Goal: Information Seeking & Learning: Find contact information

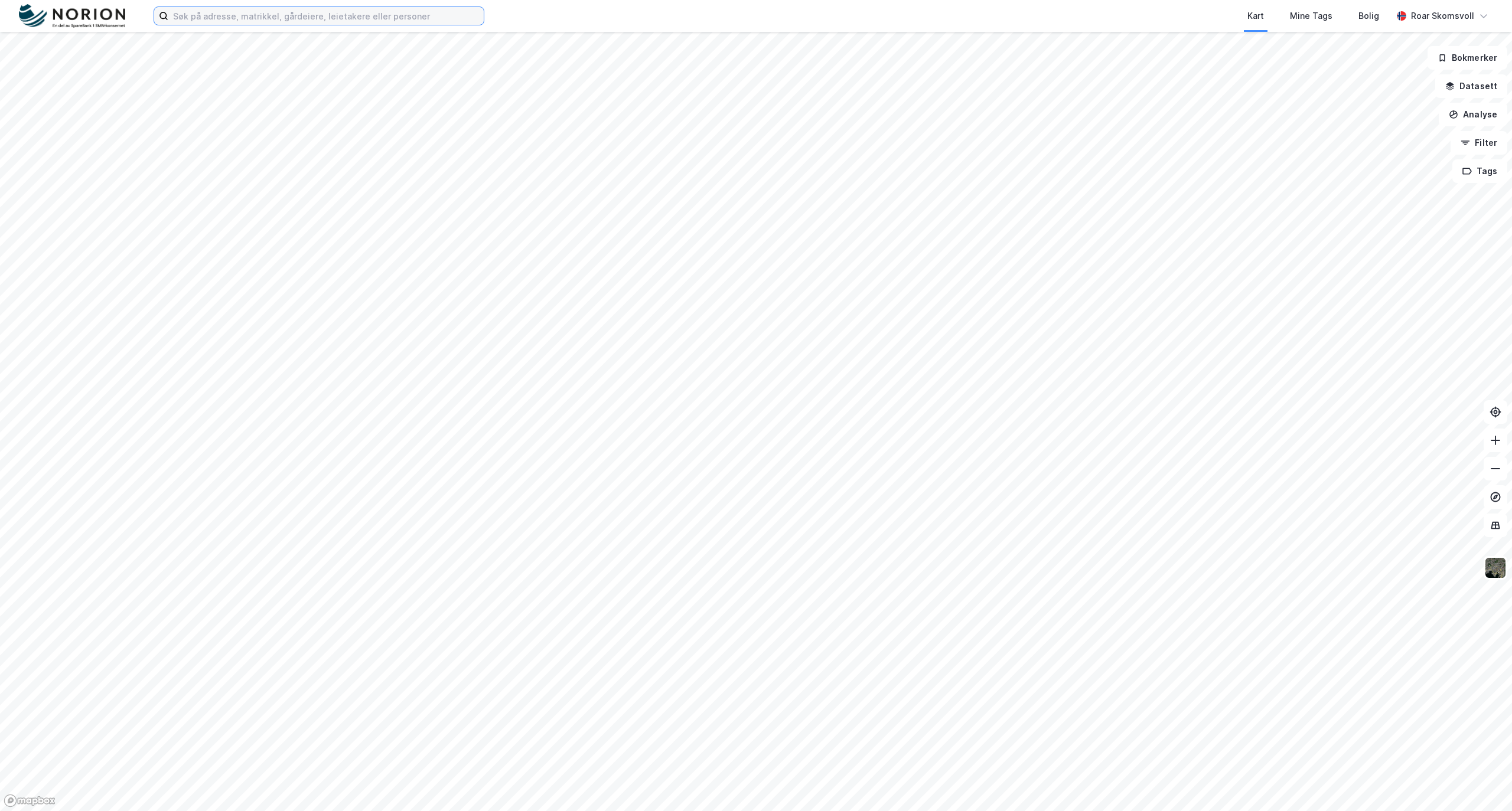
click at [243, 18] on input at bounding box center [326, 15] width 316 height 18
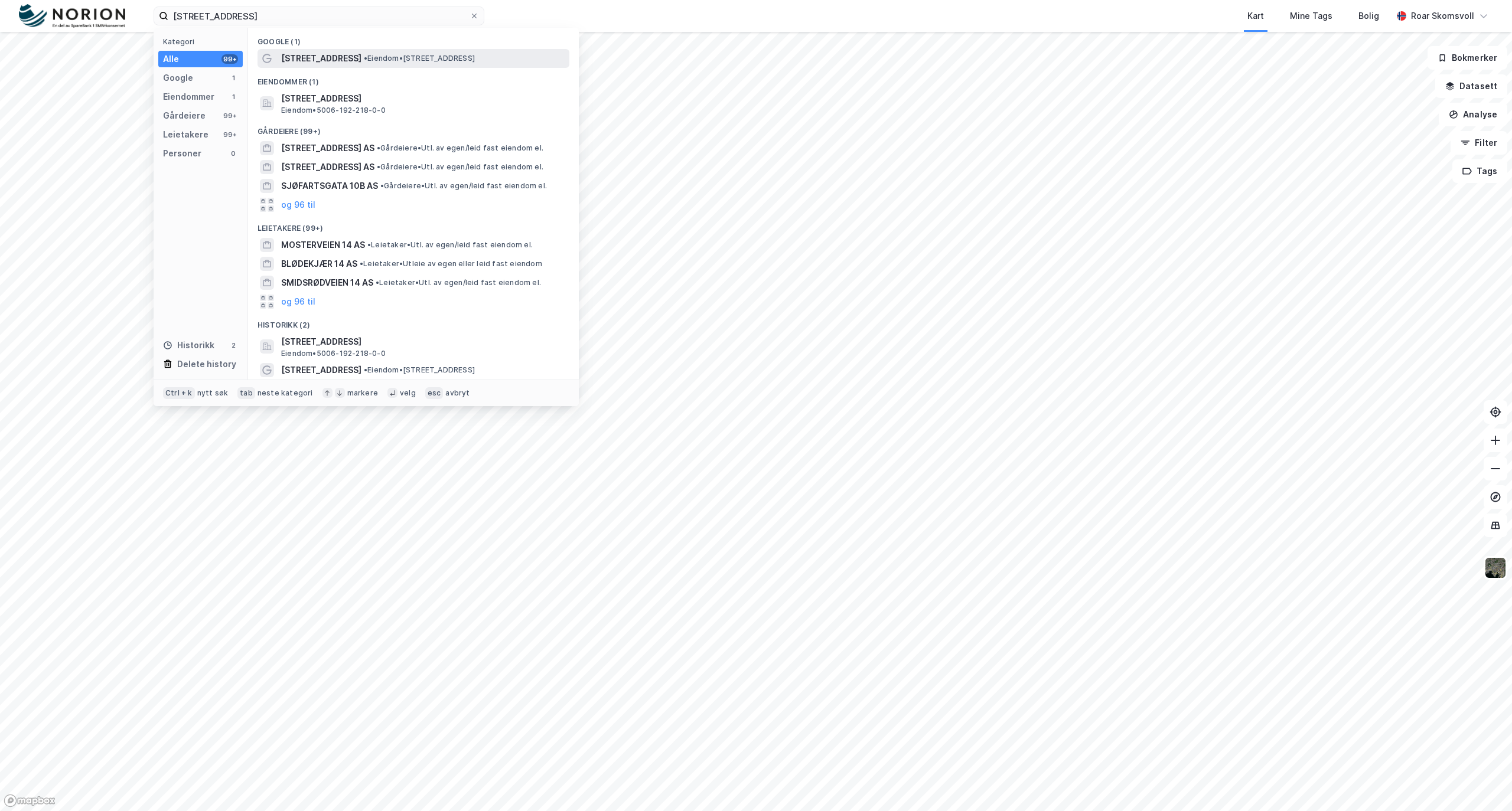
click at [323, 63] on span "[STREET_ADDRESS]" at bounding box center [321, 58] width 80 height 14
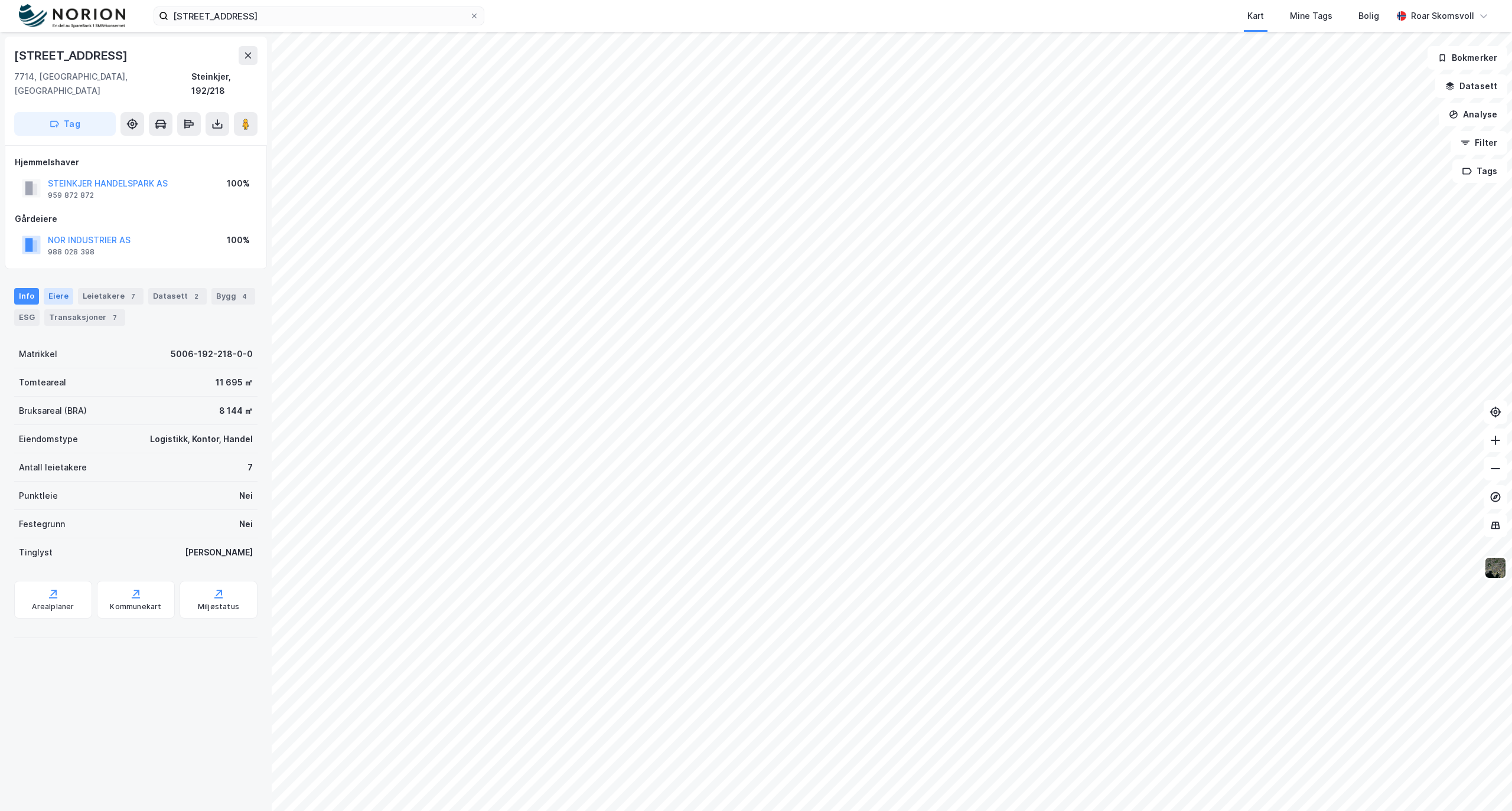
click at [45, 288] on div "Eiere" at bounding box center [58, 297] width 30 height 17
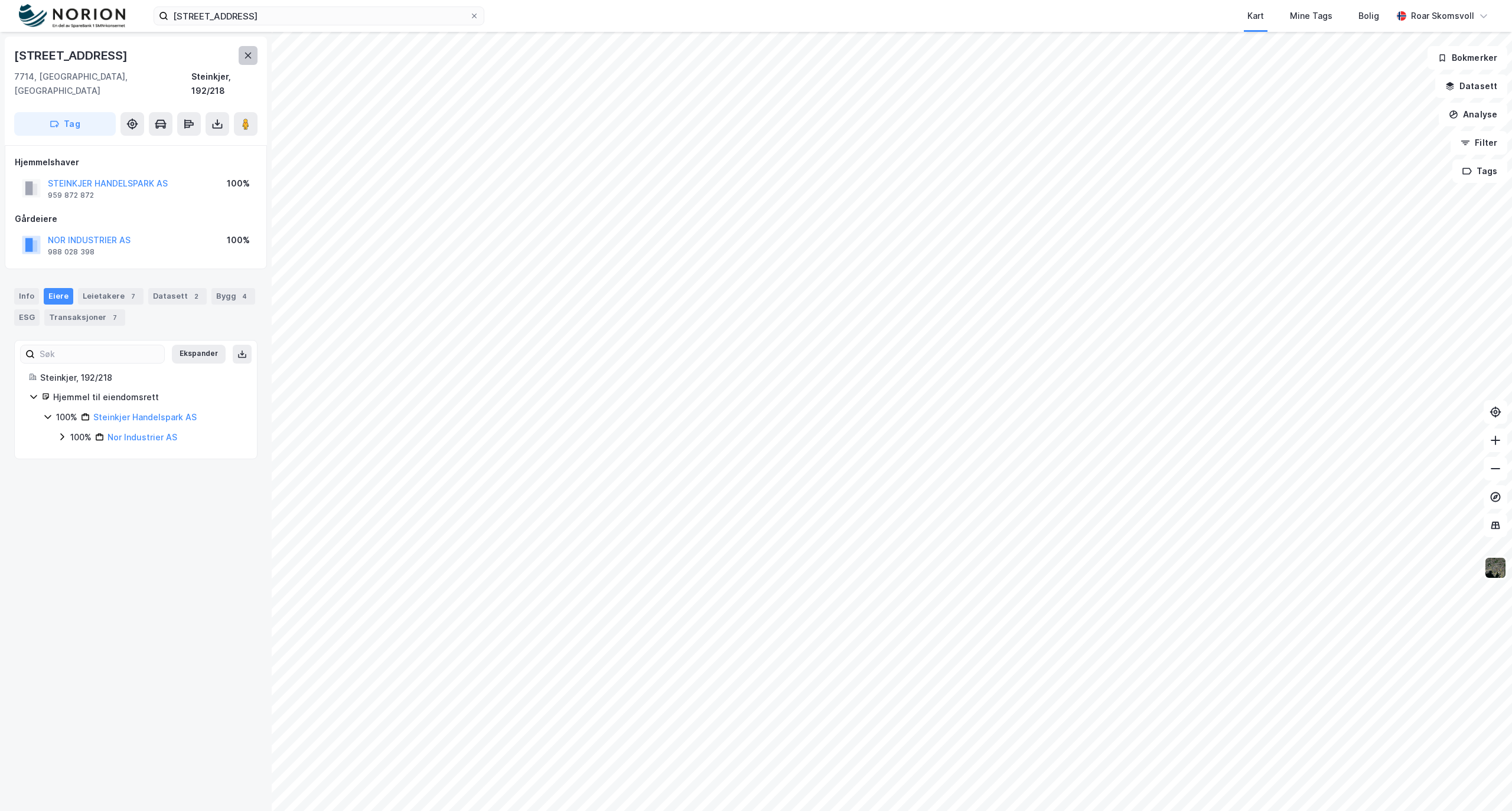
click at [243, 53] on icon at bounding box center [248, 56] width 9 height 9
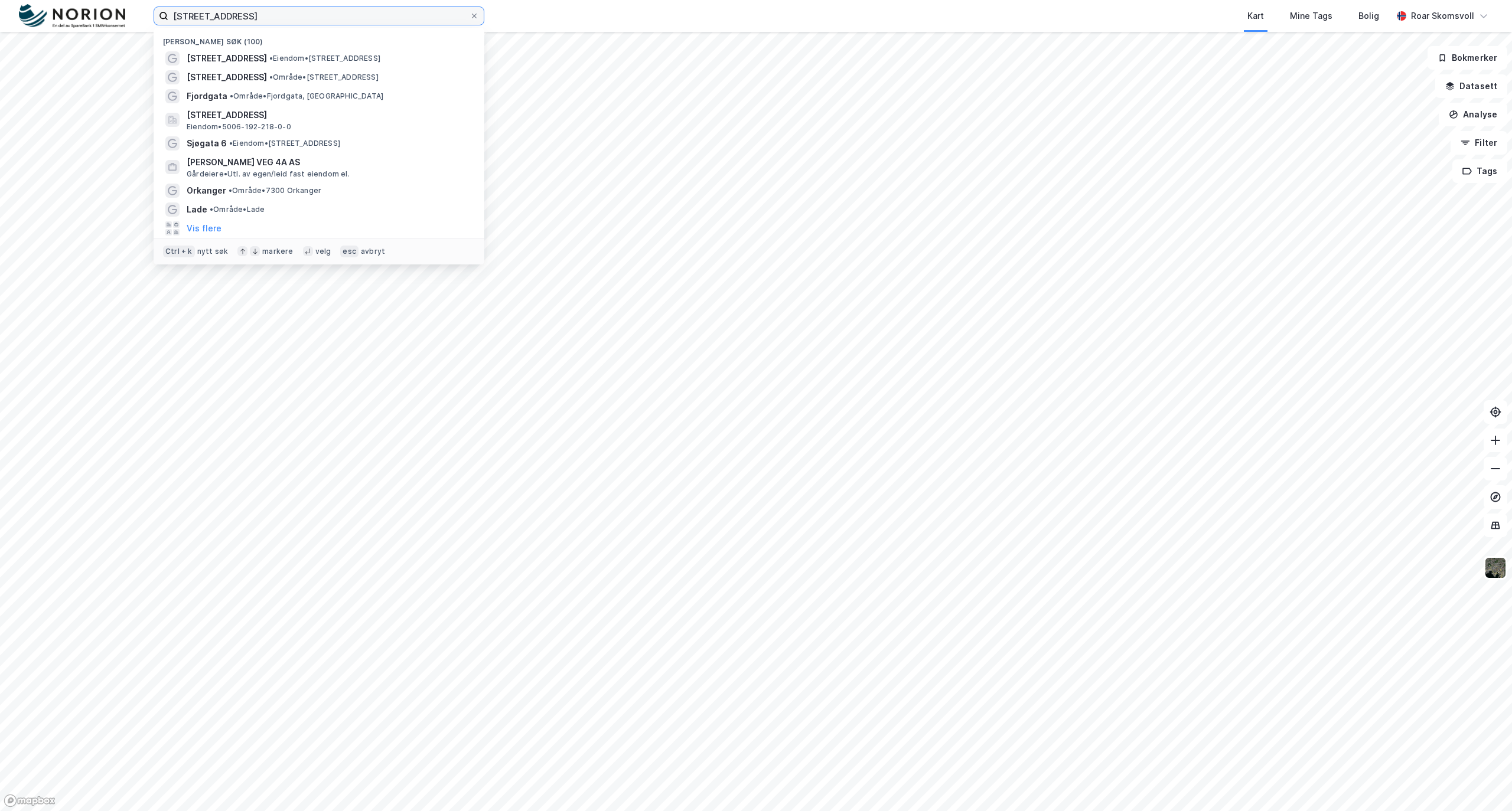
drag, startPoint x: 274, startPoint y: 13, endPoint x: 0, endPoint y: -4, distance: 274.5
click at [0, 0] on html "[STREET_ADDRESS] Nylige søk (100) [STREET_ADDRESS] • Eiendom • [STREET_ADDRESS]…" at bounding box center [756, 406] width 1512 height 811
type input "r"
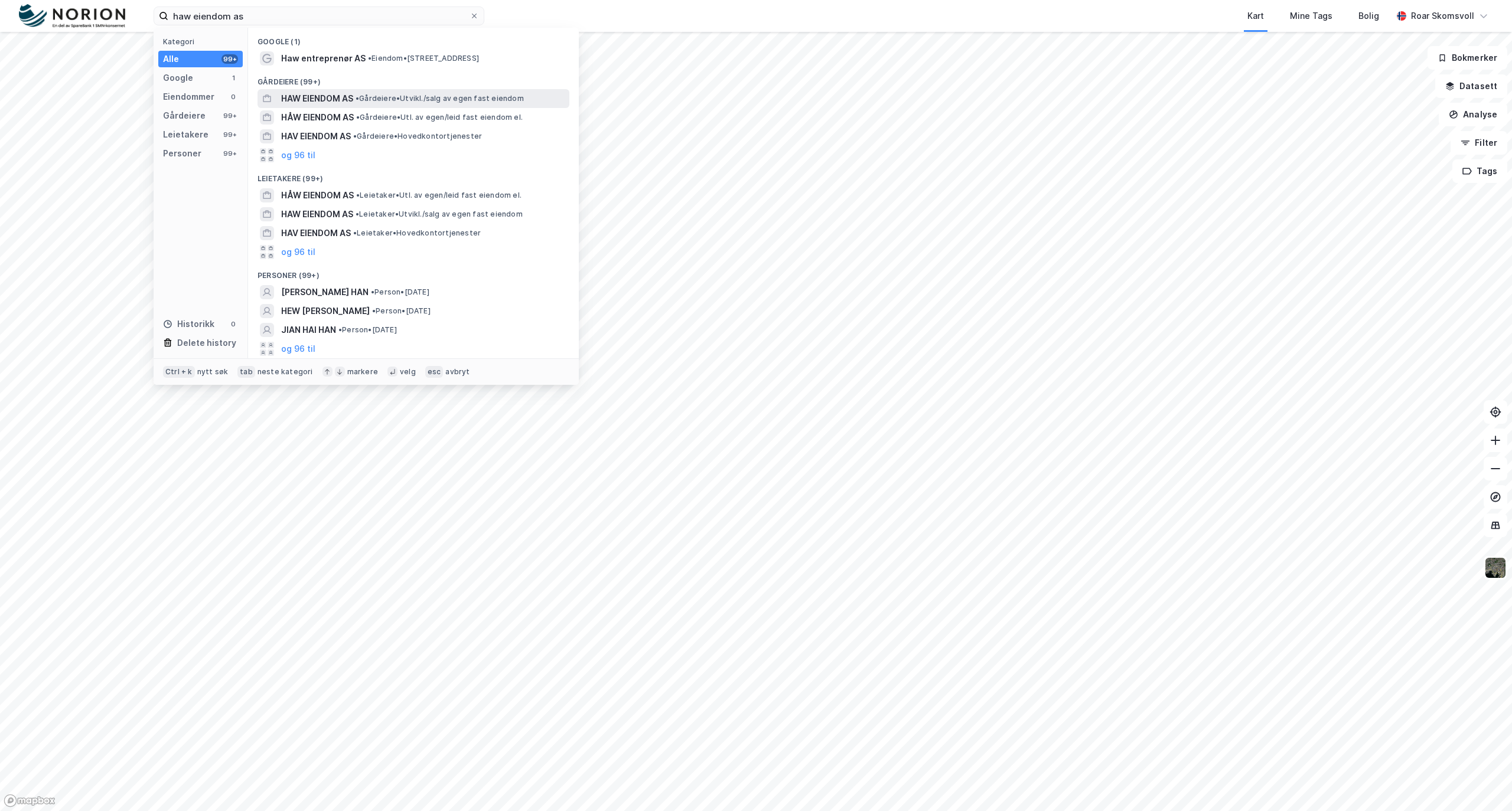
click at [319, 99] on span "HAW EIENDOM AS" at bounding box center [317, 98] width 72 height 14
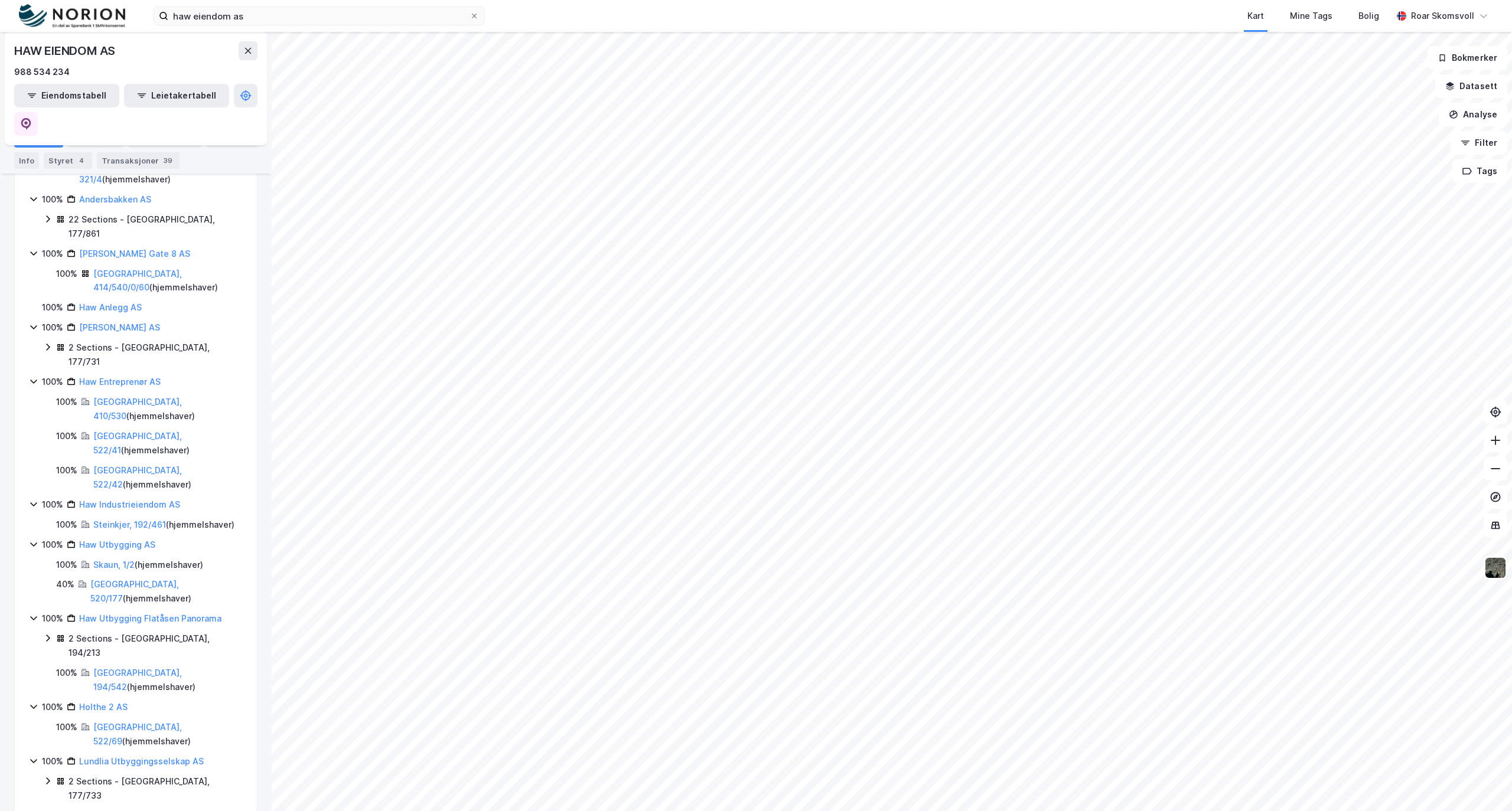
scroll to position [473, 0]
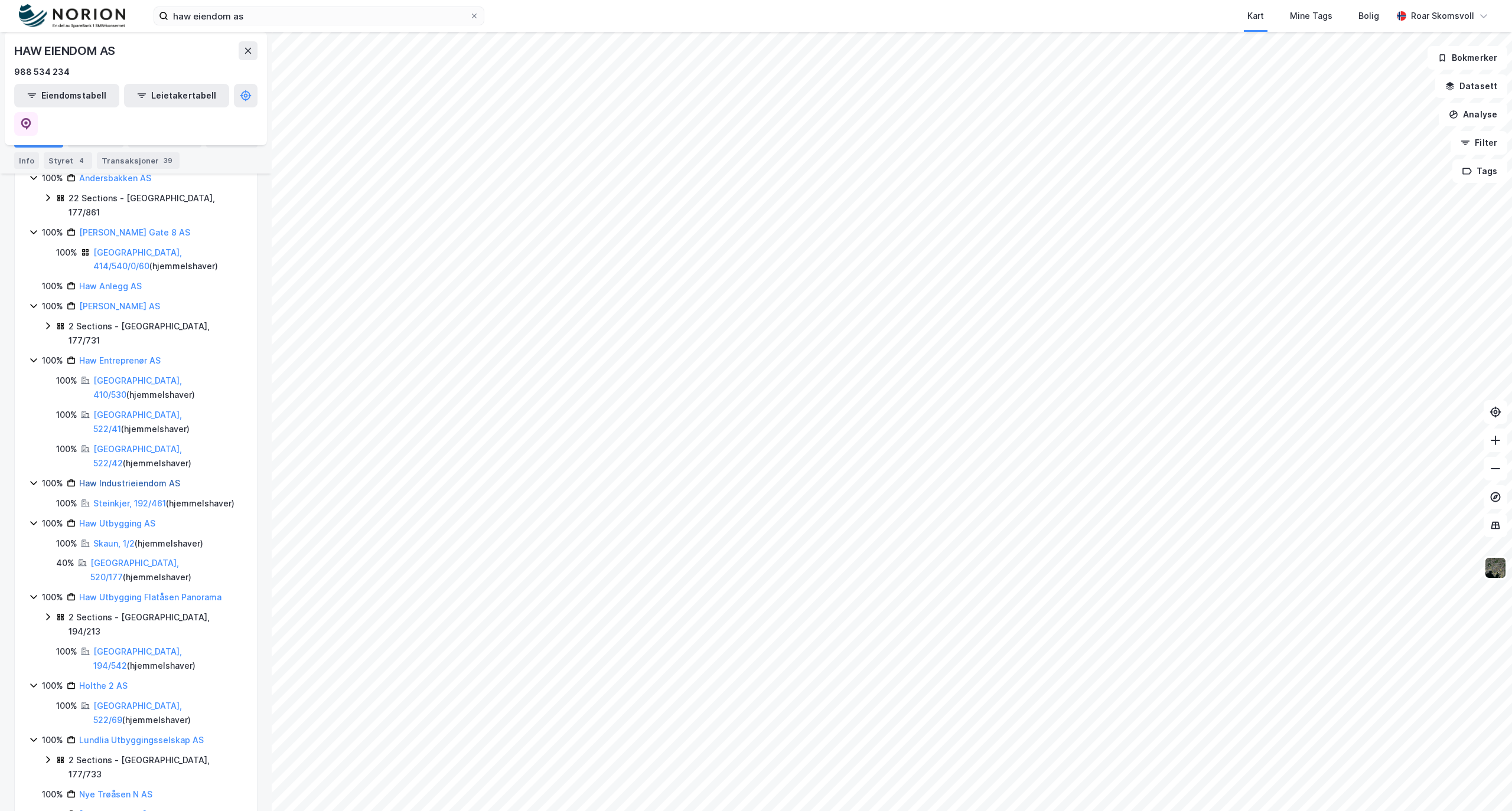
click at [124, 478] on link "Haw Industrieiendom AS" at bounding box center [130, 482] width 101 height 10
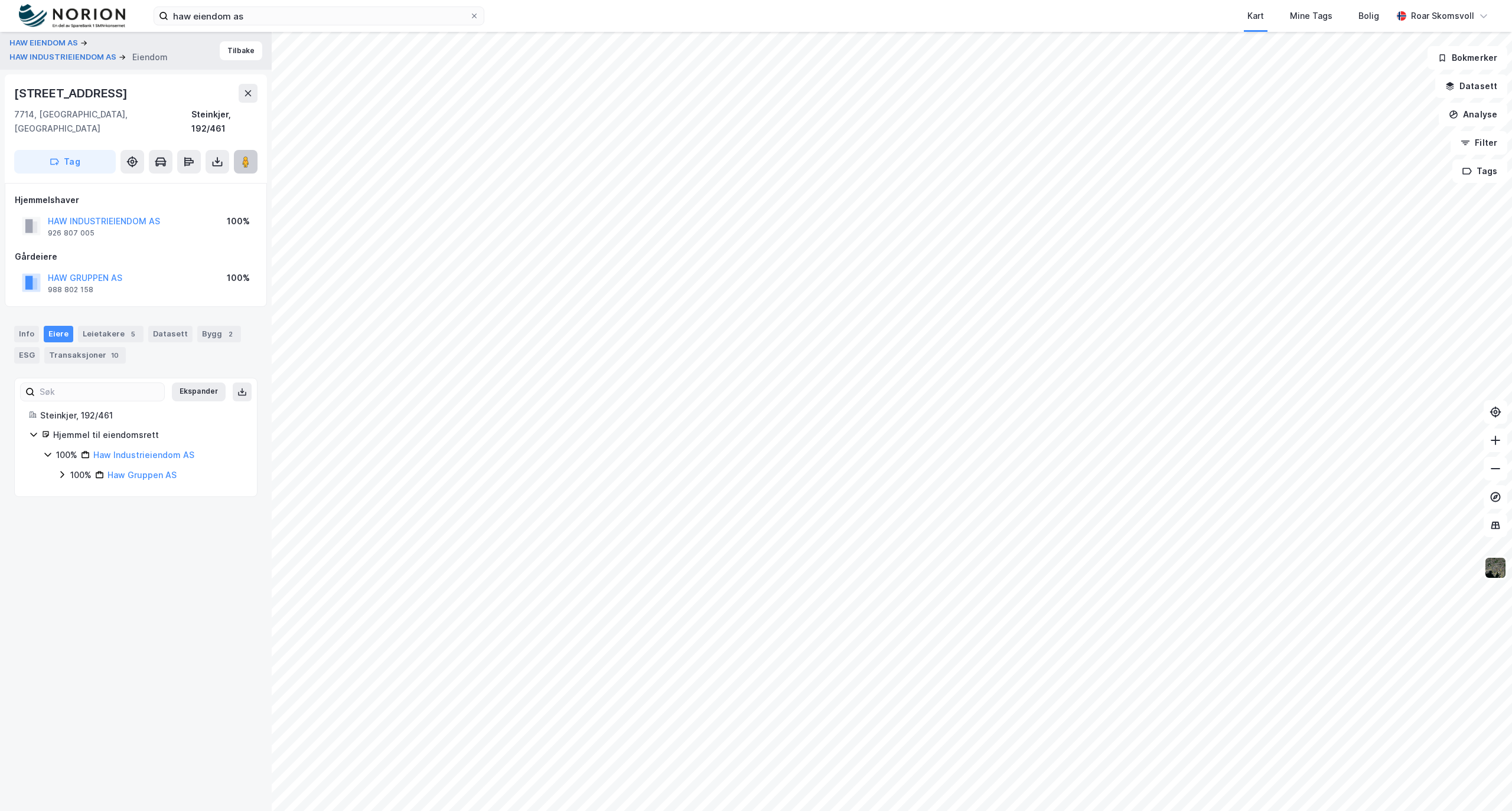
click at [242, 155] on image at bounding box center [246, 161] width 7 height 11
click at [67, 347] on div "Transaksjoner 10" at bounding box center [85, 355] width 82 height 17
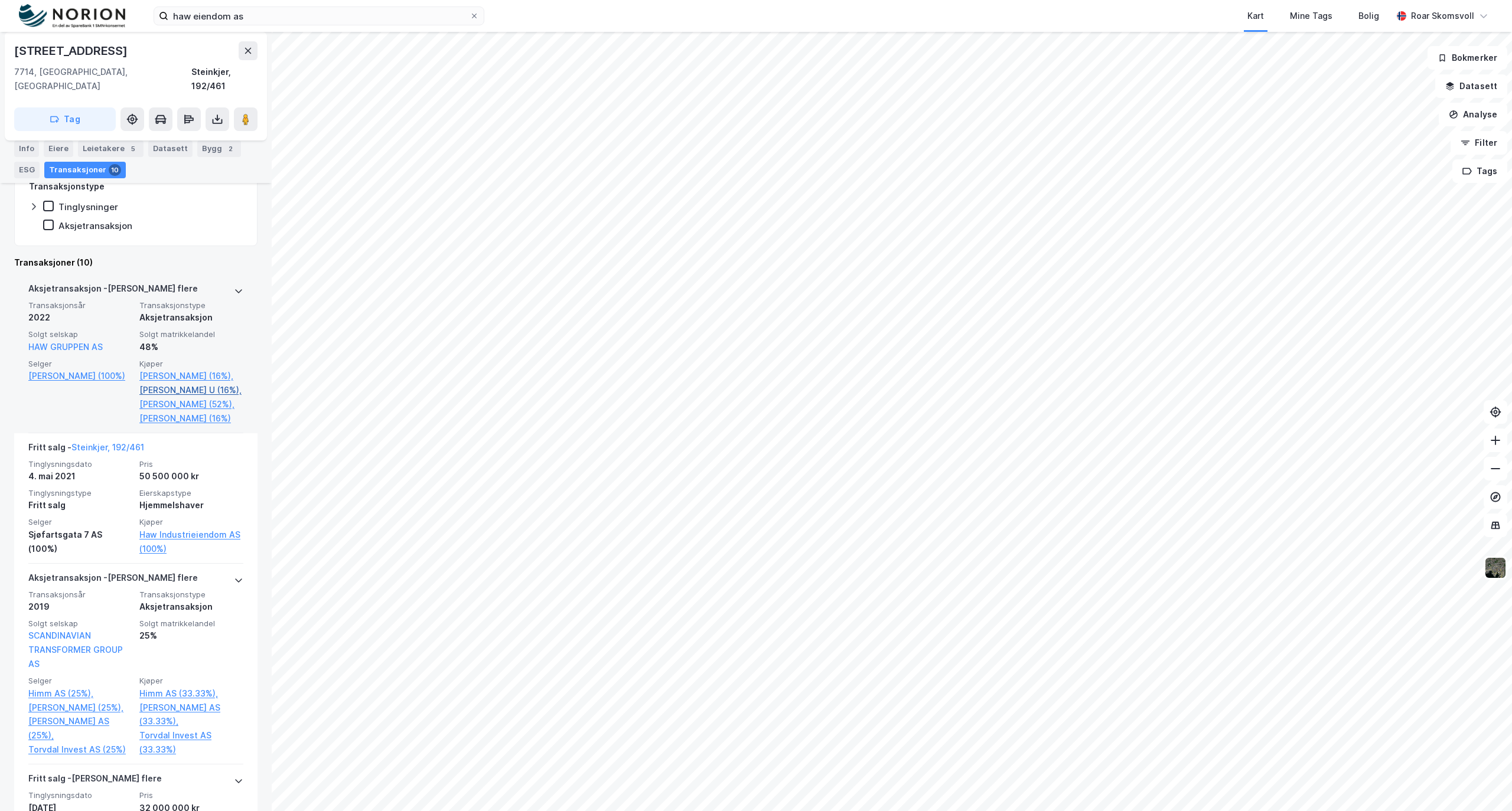
scroll to position [315, 0]
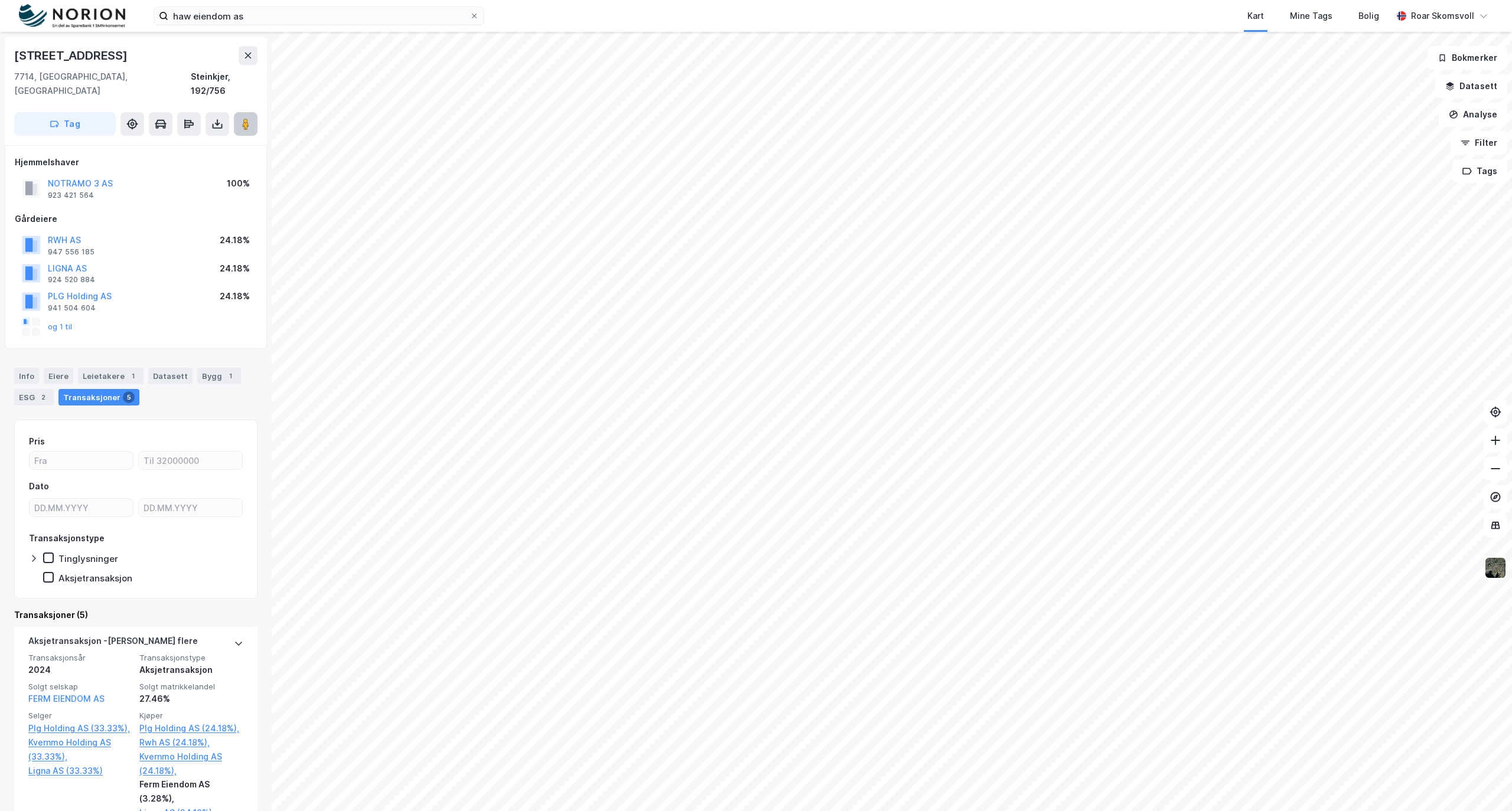
click at [246, 118] on image at bounding box center [246, 123] width 7 height 11
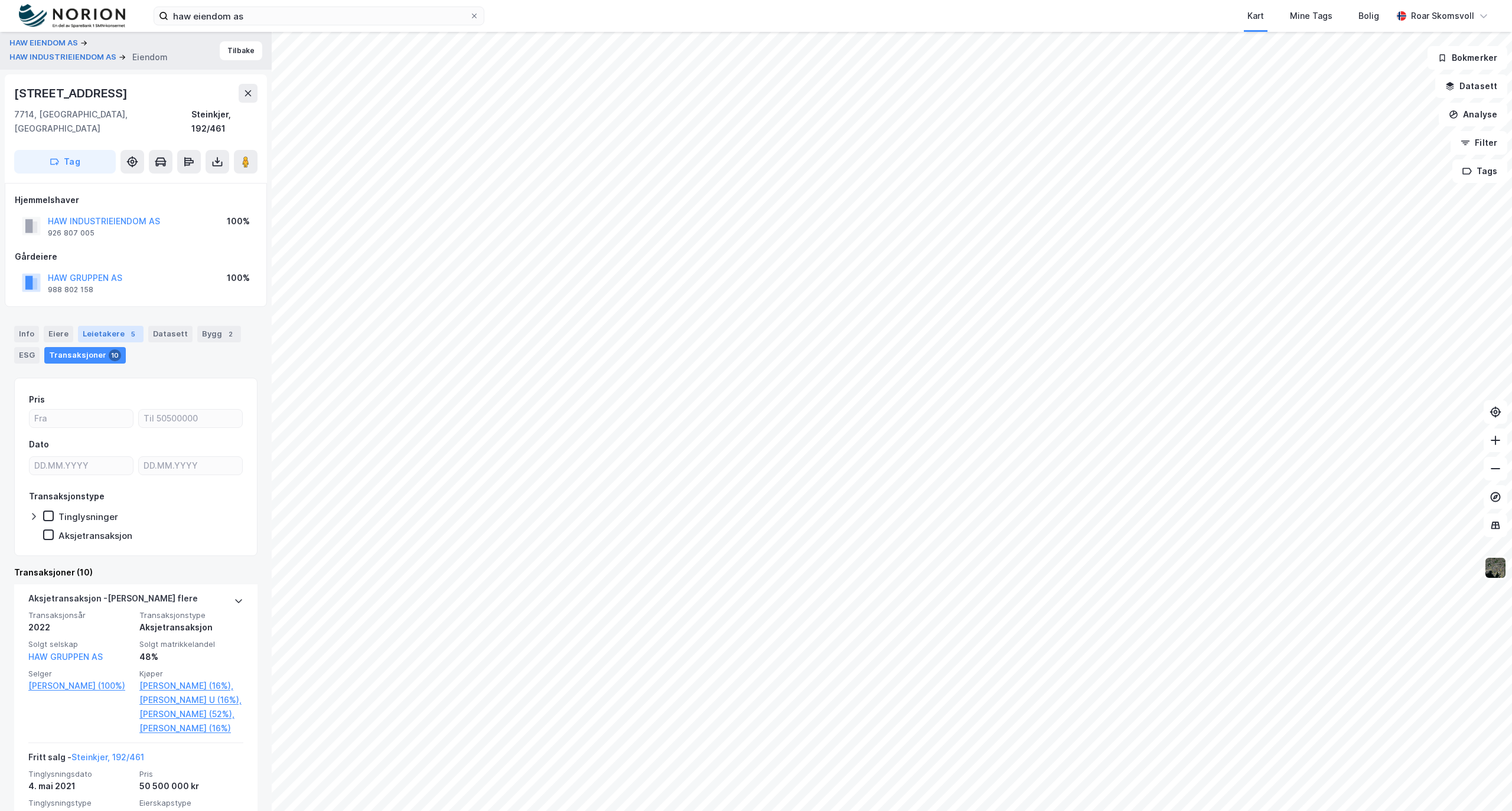
click at [97, 326] on div "Leietakere 5" at bounding box center [111, 335] width 66 height 17
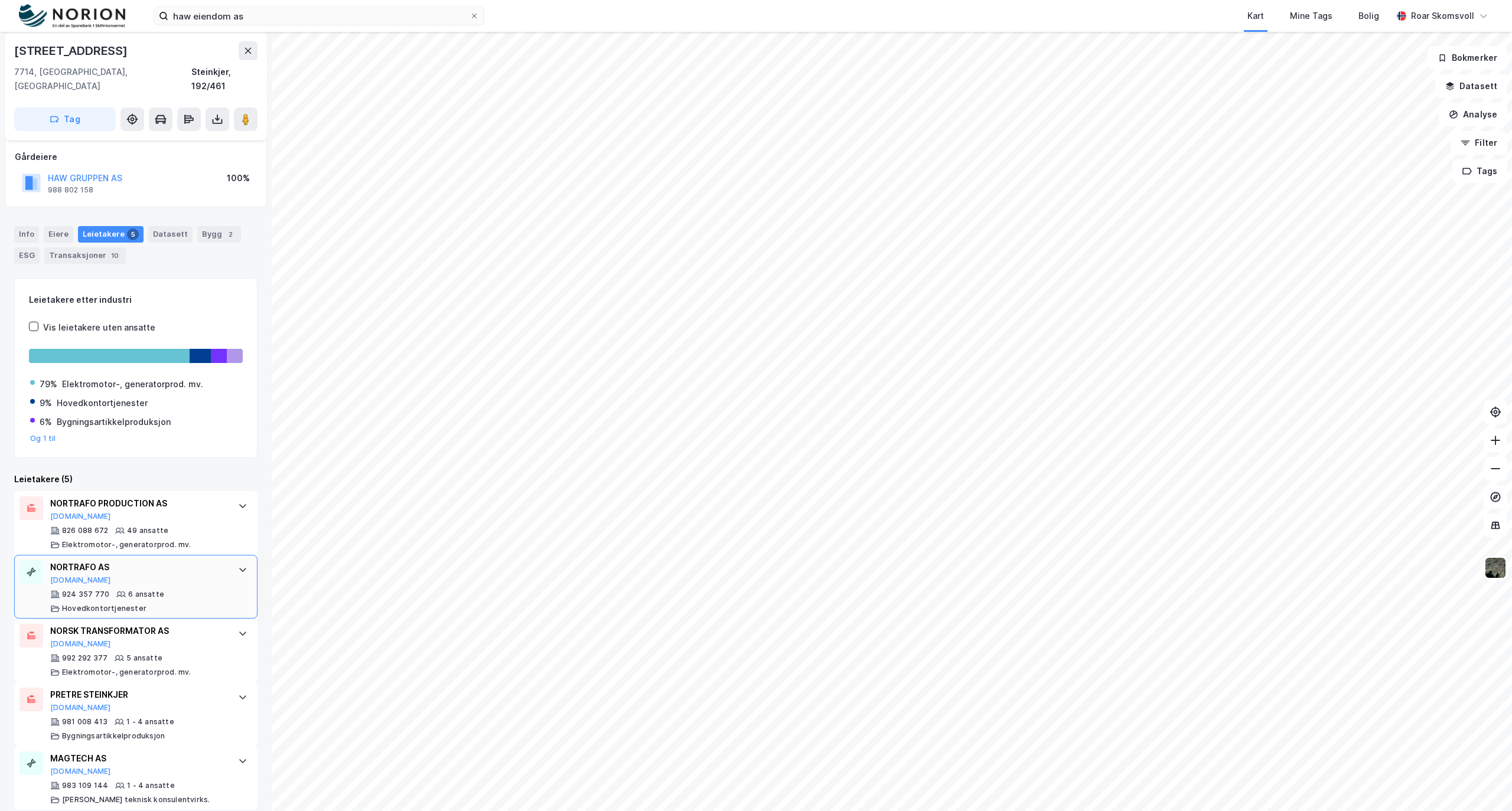
scroll to position [101, 0]
click at [248, 55] on icon at bounding box center [248, 50] width 9 height 9
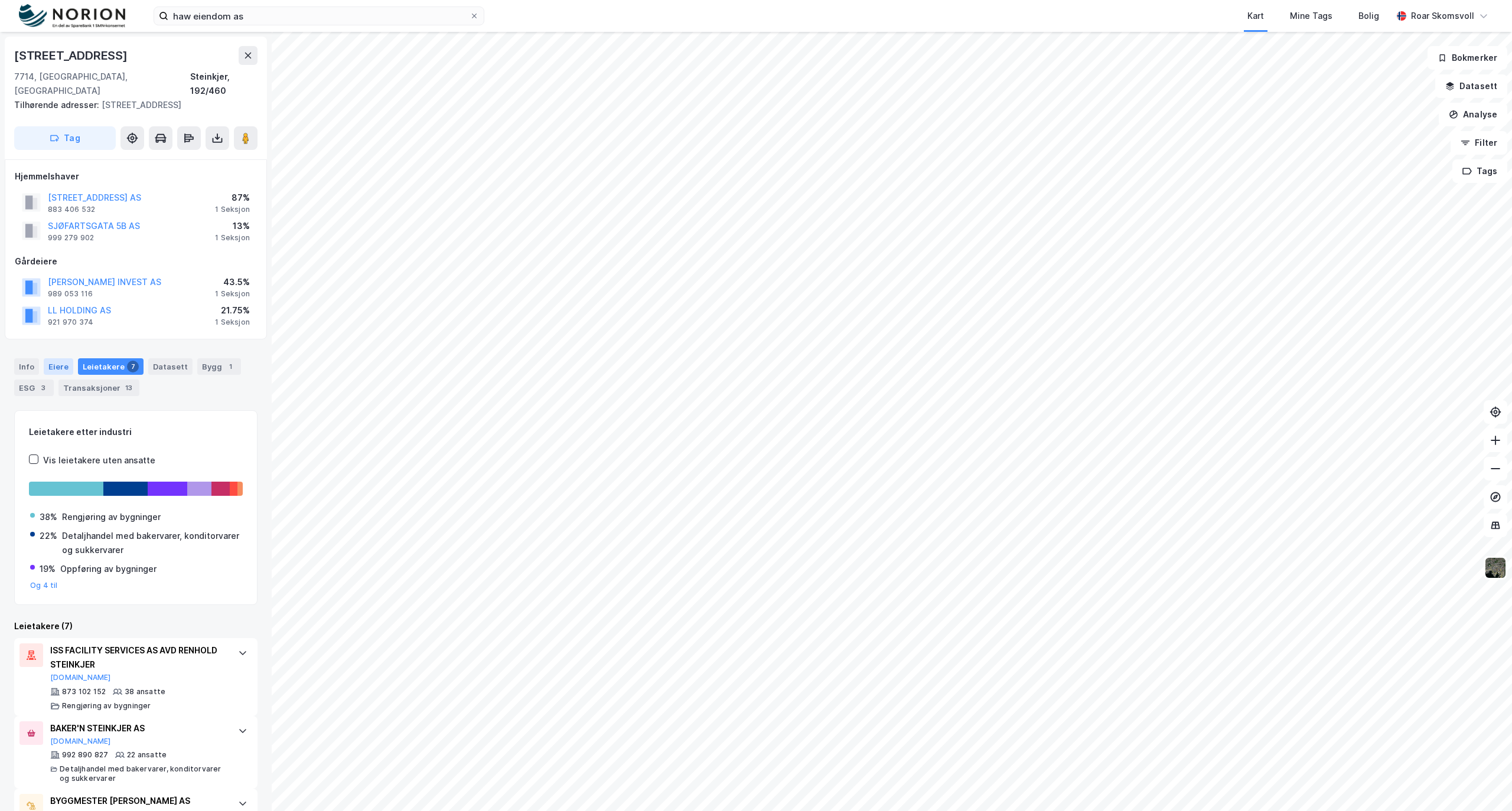
click at [57, 358] on div "Eiere" at bounding box center [58, 367] width 30 height 17
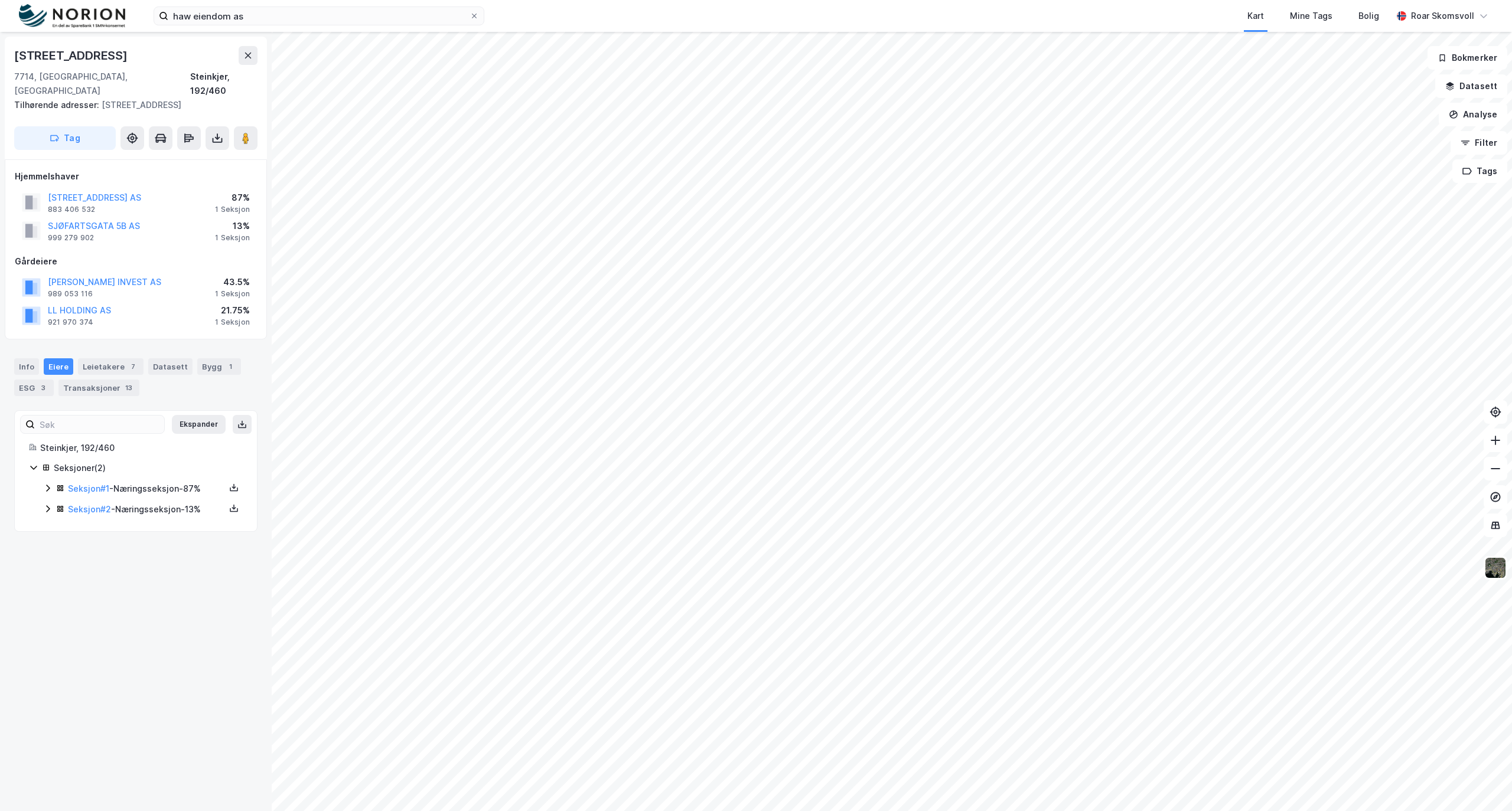
click at [46, 468] on div "Seksjoner ( 2 ) Seksjon # 1 - Næringsseksjon - 87% Seksjon # 2 - Næringsseksjon…" at bounding box center [136, 489] width 213 height 56
click at [46, 483] on icon at bounding box center [48, 488] width 9 height 9
click at [91, 544] on icon at bounding box center [90, 549] width 9 height 9
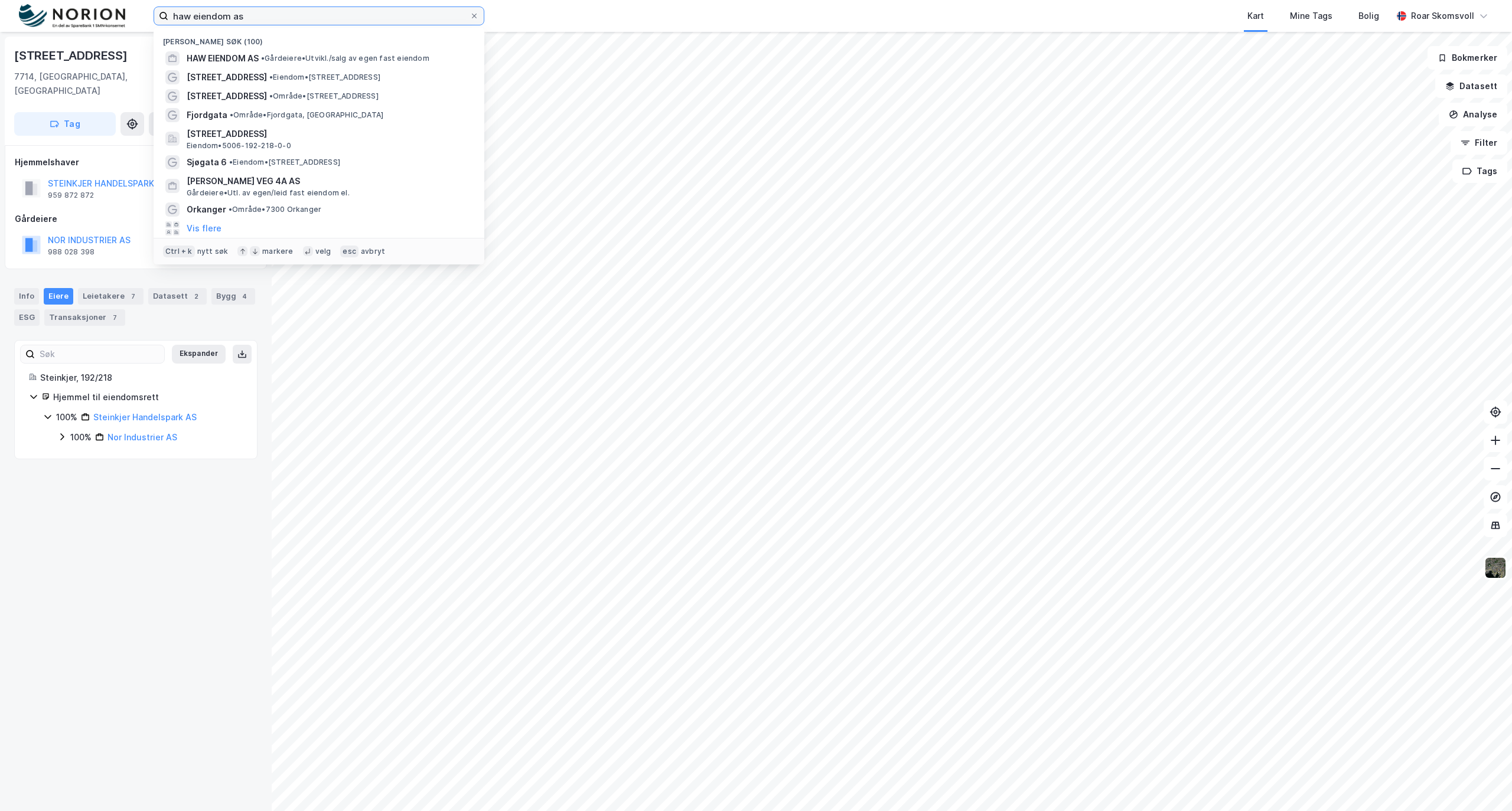
drag, startPoint x: 291, startPoint y: 12, endPoint x: 105, endPoint y: 7, distance: 186.1
click at [105, 7] on div "haw eiendom as Nylige søk (100) HAW EIENDOM AS • Gårdeiere • [GEOGRAPHIC_DATA]/…" at bounding box center [756, 16] width 1512 height 32
type input "n"
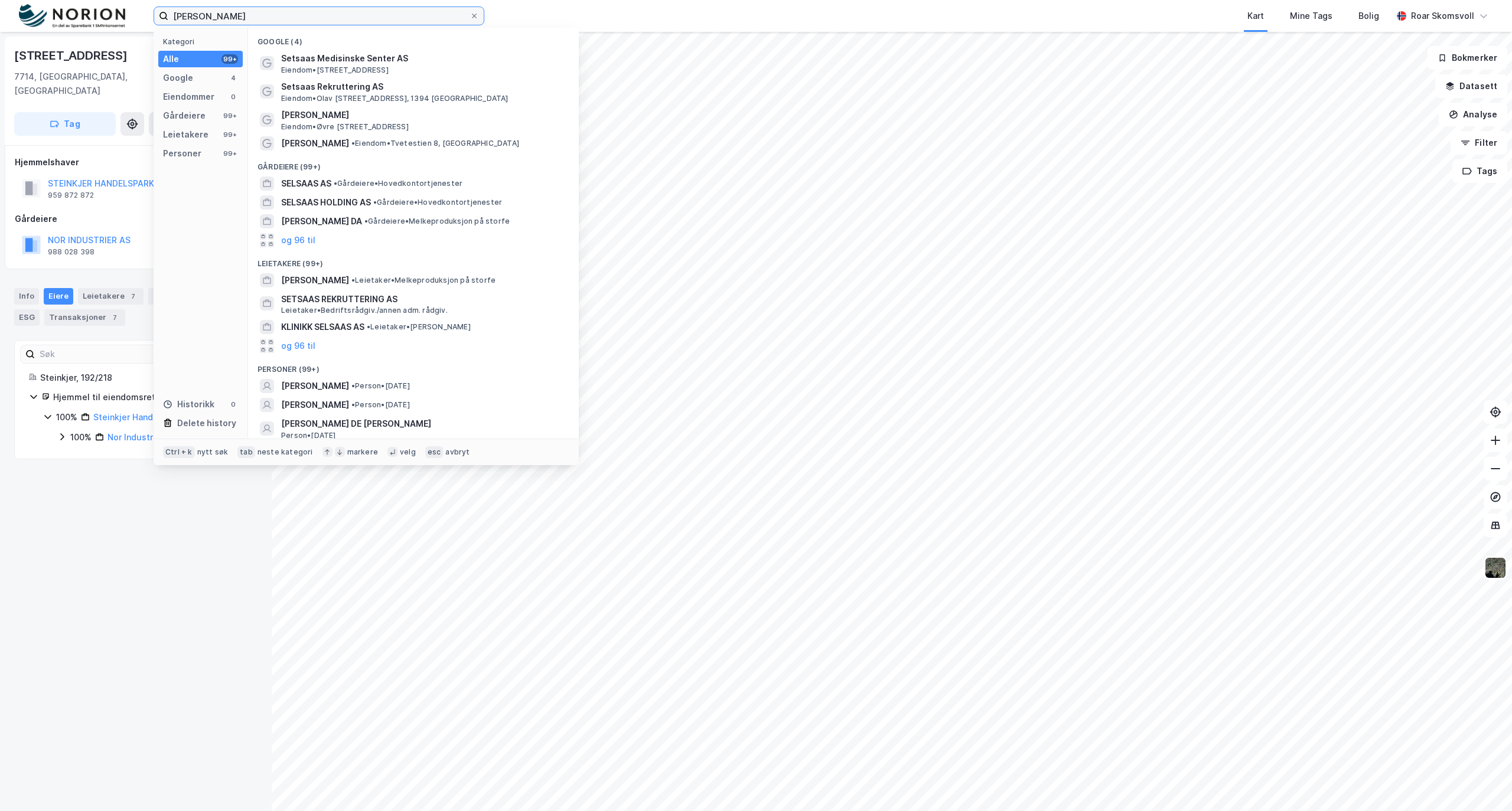
click at [308, 19] on input "[PERSON_NAME]" at bounding box center [319, 15] width 301 height 18
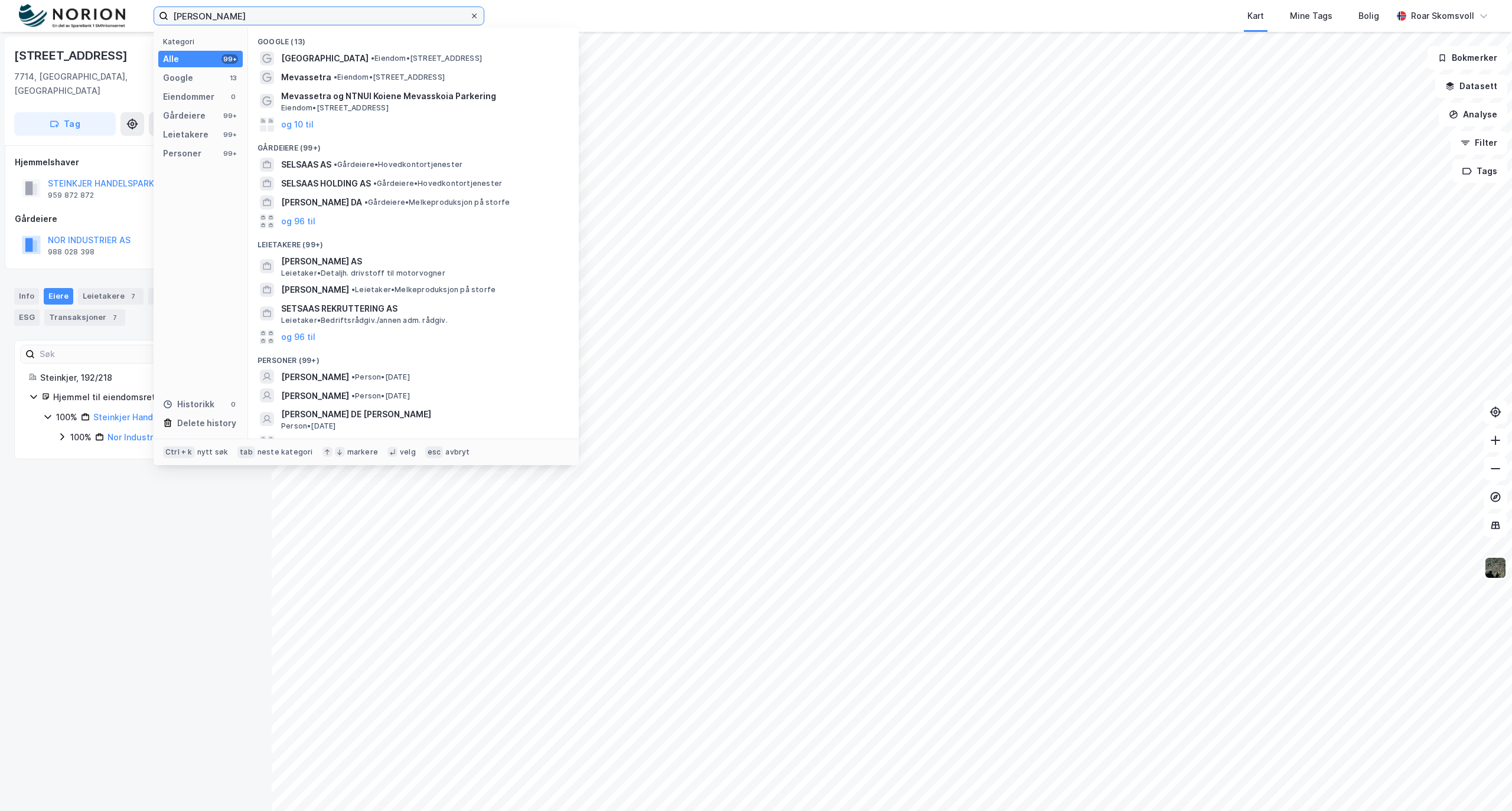
type input "[PERSON_NAME]"
click at [473, 17] on icon at bounding box center [474, 16] width 5 height 5
click at [470, 17] on input "[PERSON_NAME]" at bounding box center [319, 15] width 301 height 18
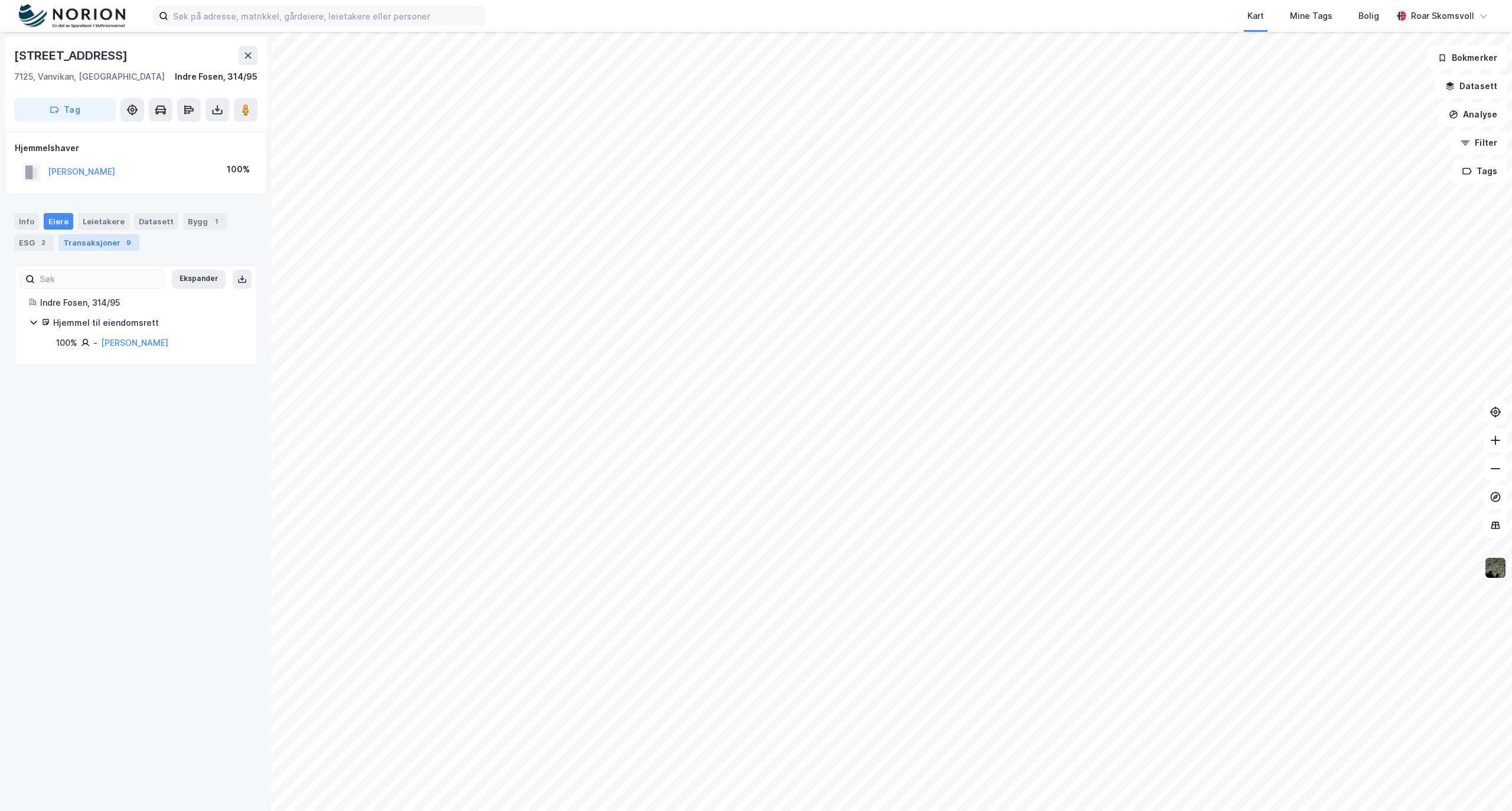
click at [86, 246] on div "Transaksjoner 9" at bounding box center [99, 242] width 81 height 17
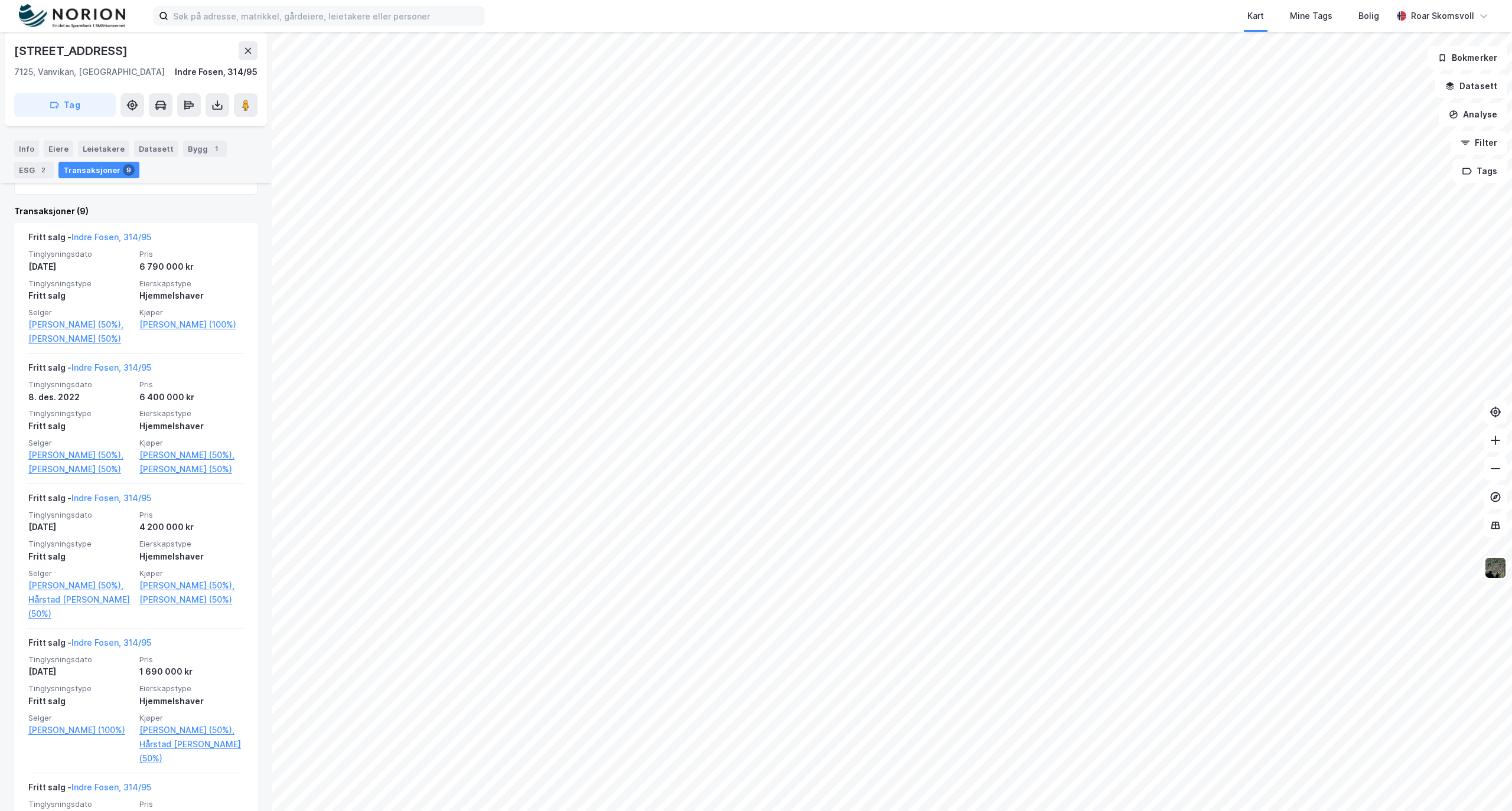
scroll to position [315, 0]
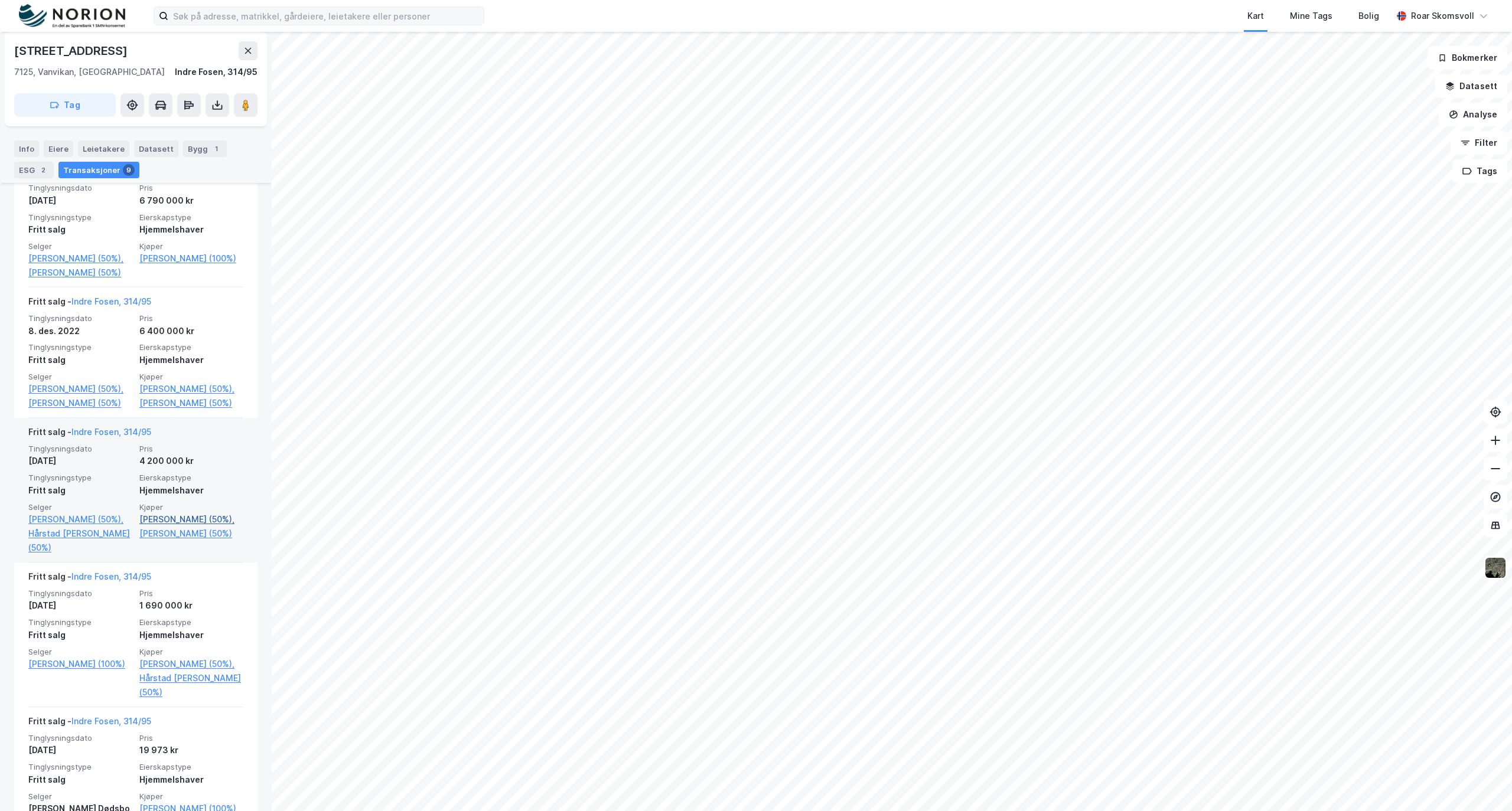
click at [164, 527] on link "[PERSON_NAME] (50%)," at bounding box center [191, 519] width 104 height 14
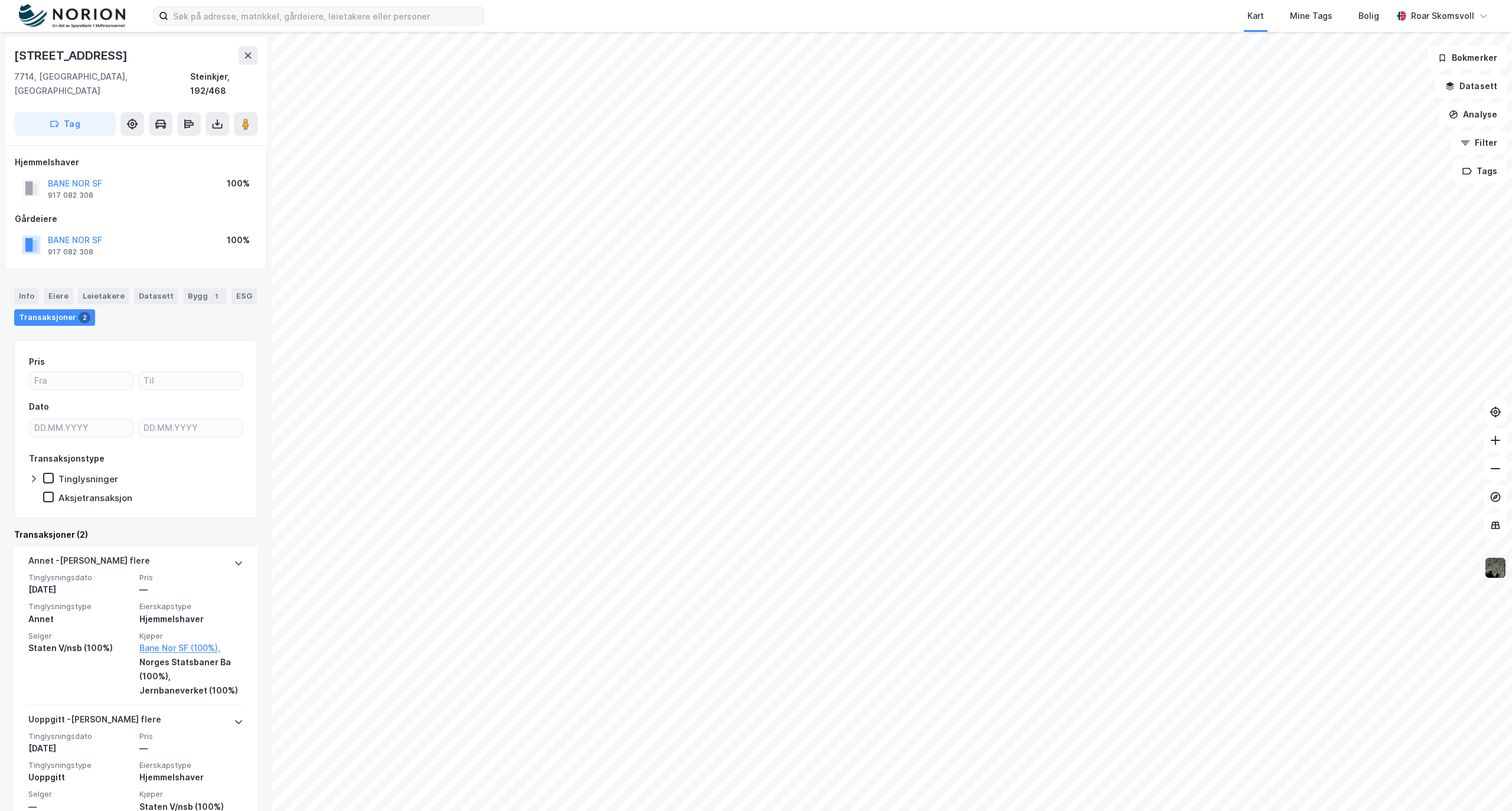
click at [1502, 574] on img at bounding box center [1494, 567] width 22 height 22
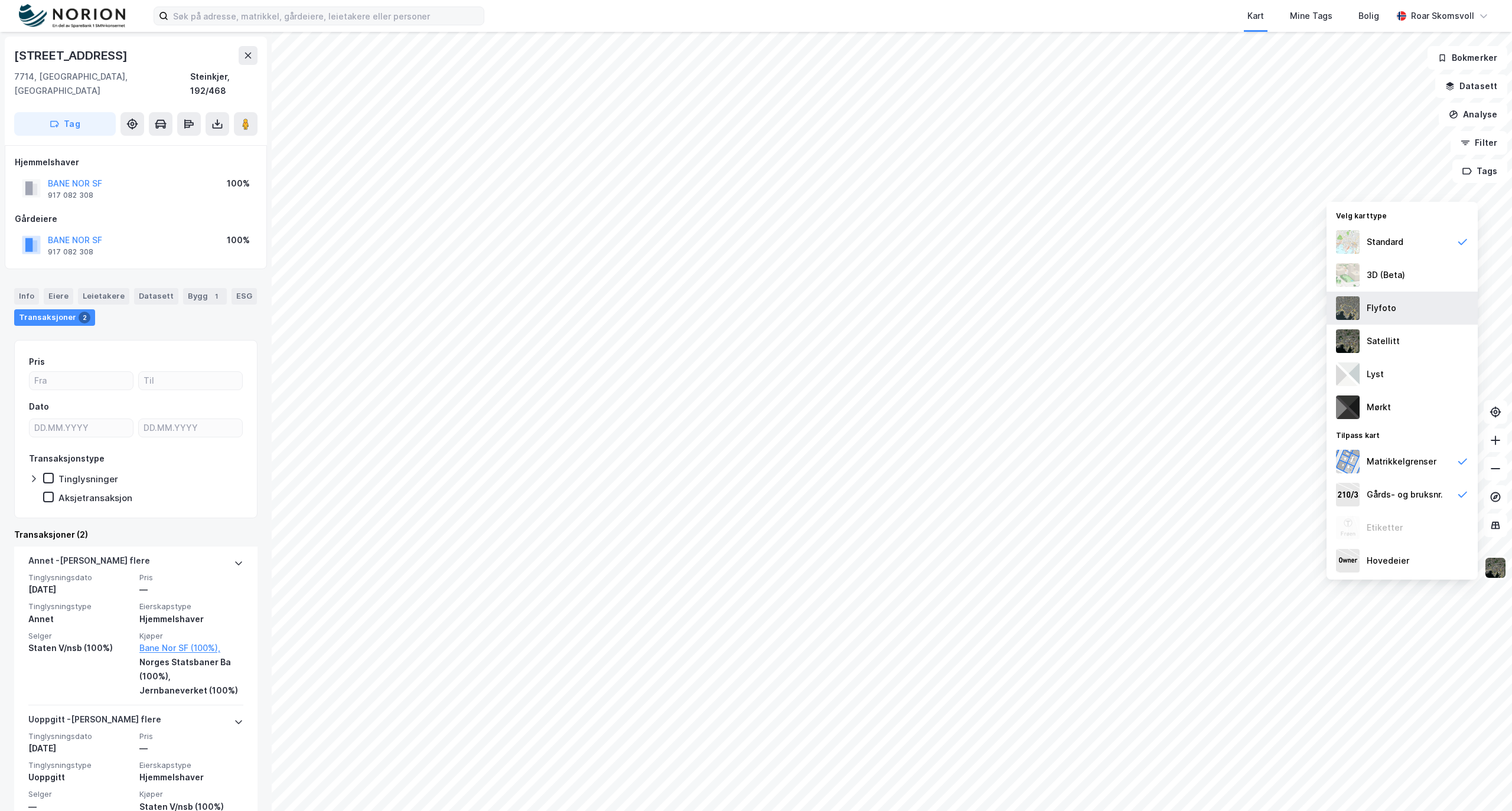
click at [1369, 308] on div "Flyfoto" at bounding box center [1381, 308] width 30 height 14
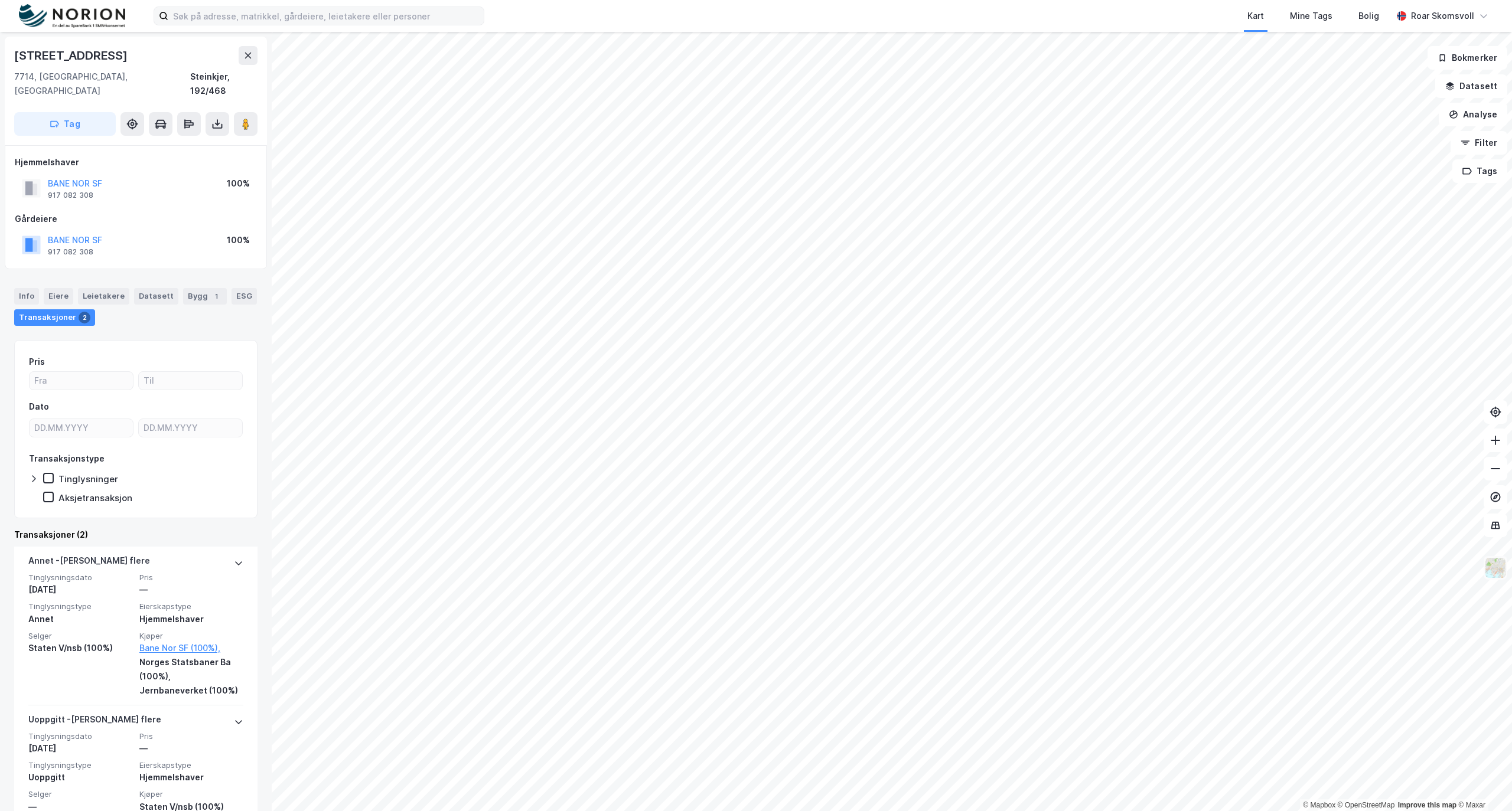
click at [1497, 568] on img at bounding box center [1494, 567] width 22 height 22
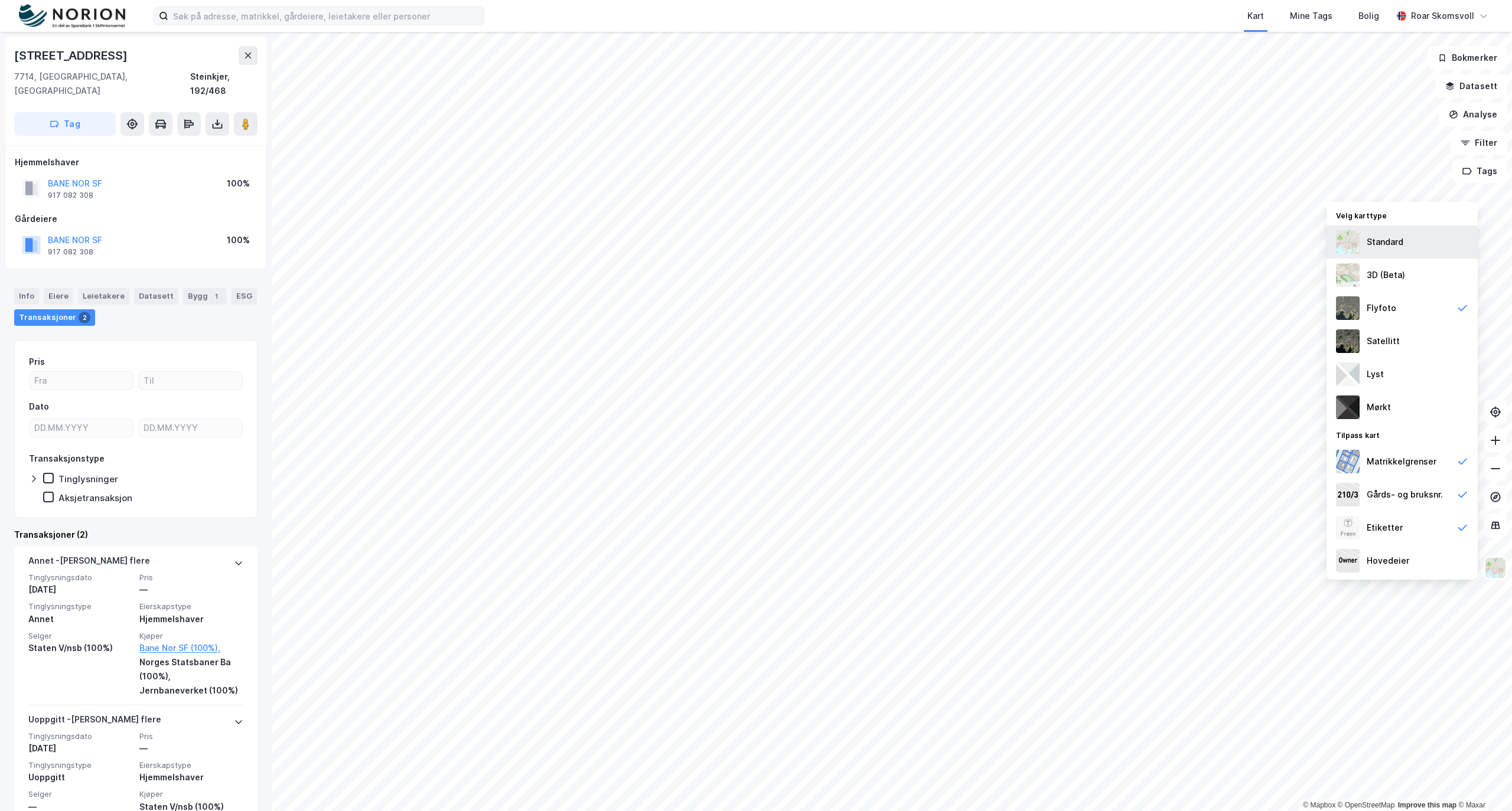
click at [1395, 242] on div "Standard" at bounding box center [1385, 242] width 37 height 14
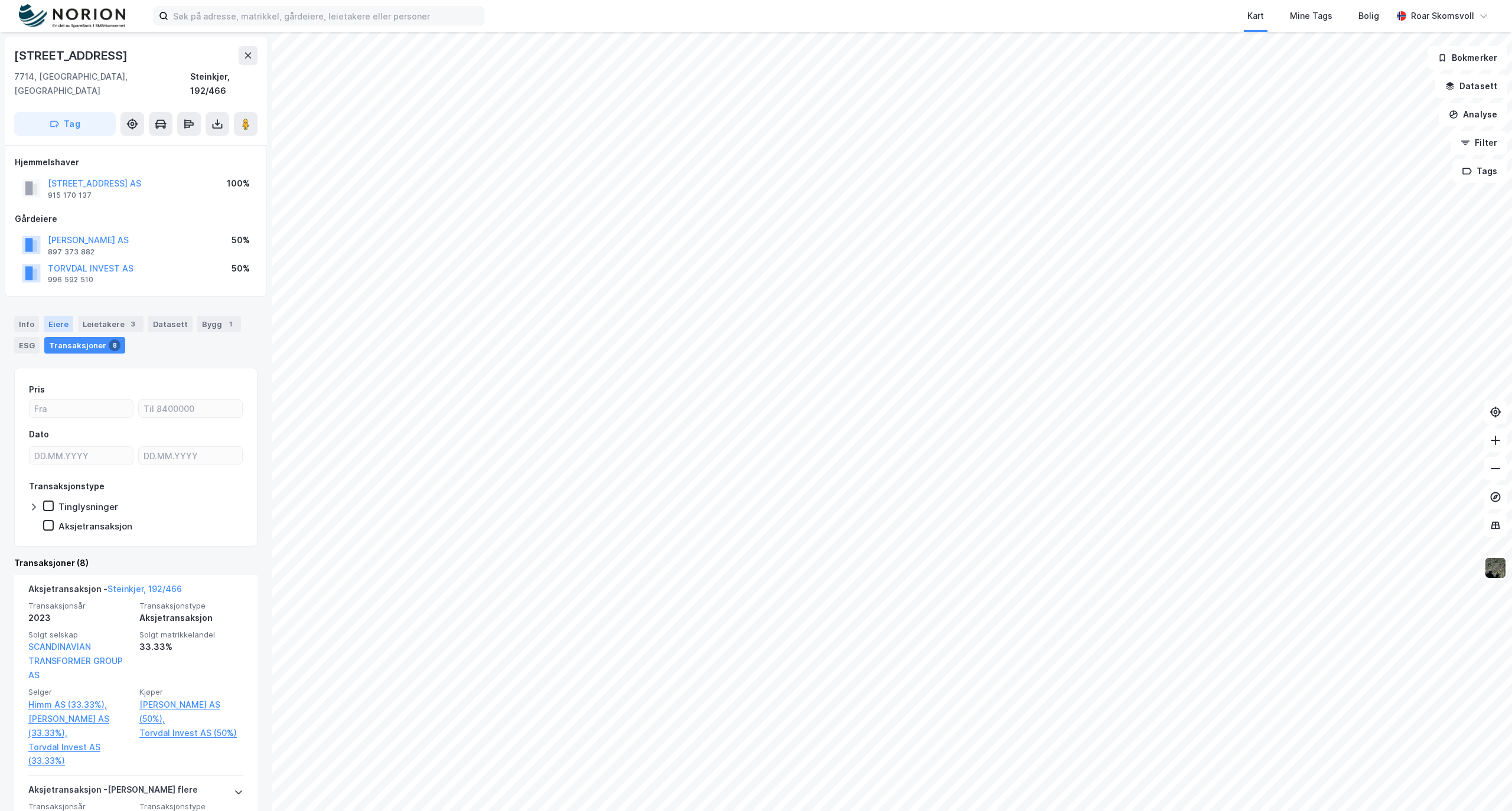
click at [62, 316] on div "Eiere" at bounding box center [58, 324] width 30 height 17
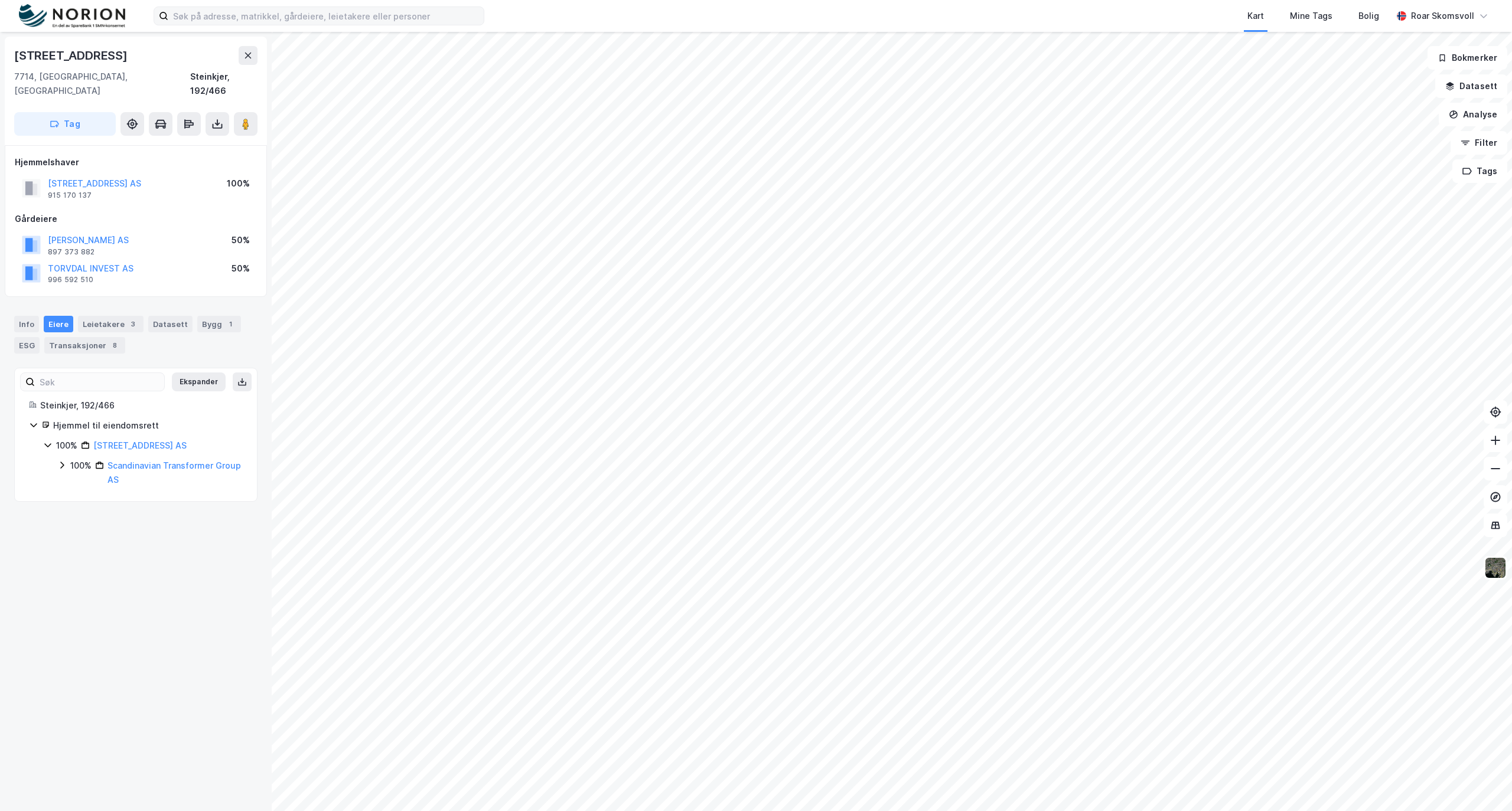
click at [64, 460] on icon at bounding box center [62, 465] width 9 height 9
click at [77, 495] on icon at bounding box center [76, 499] width 9 height 9
click at [78, 535] on icon at bounding box center [76, 540] width 9 height 9
drag, startPoint x: 206, startPoint y: 509, endPoint x: 143, endPoint y: 514, distance: 63.2
click at [143, 514] on div "100% - [PERSON_NAME]" at bounding box center [170, 520] width 144 height 14
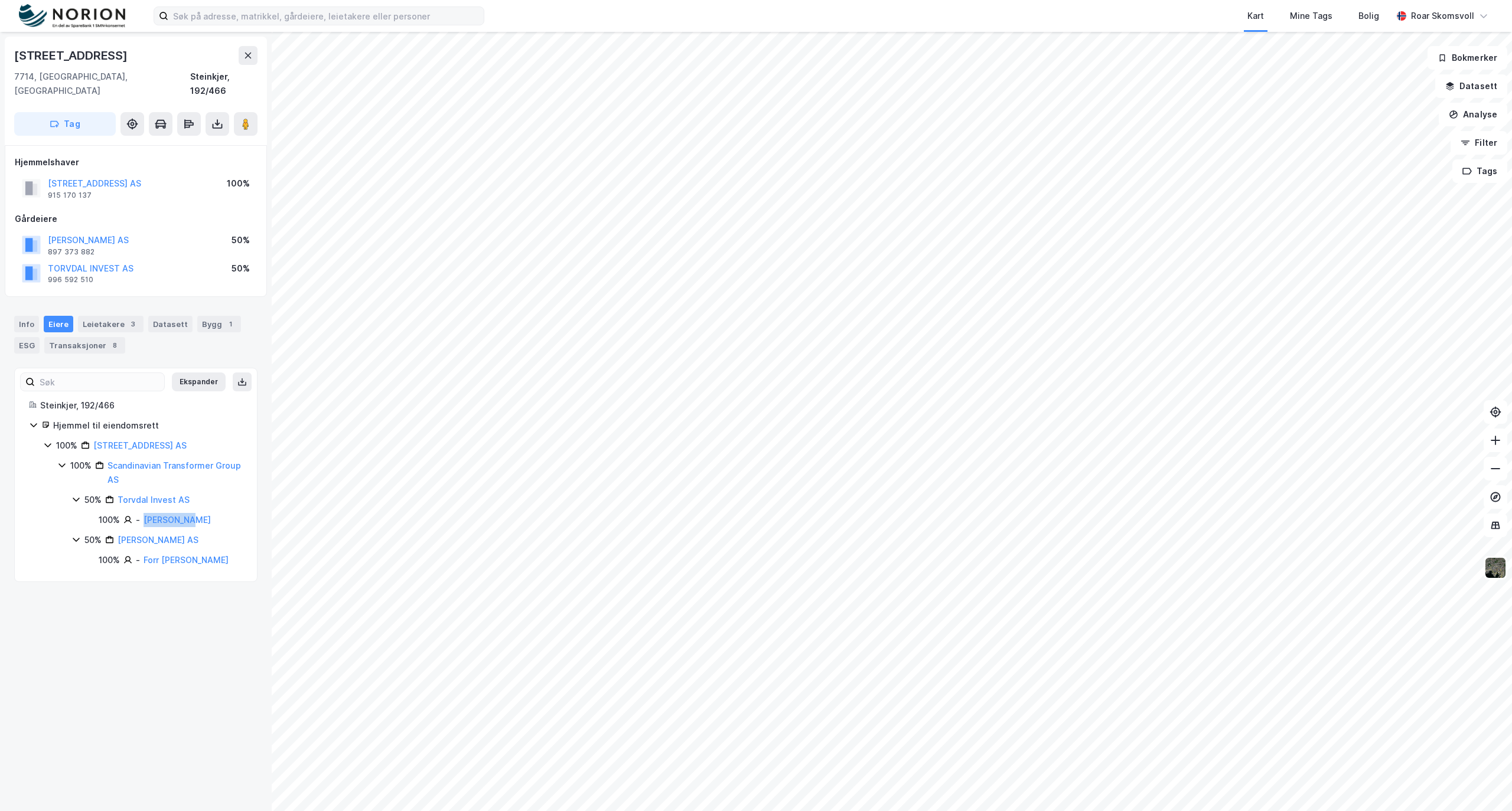
copy link "[PERSON_NAME]"
drag, startPoint x: 213, startPoint y: 553, endPoint x: 144, endPoint y: 553, distance: 69.0
click at [144, 553] on div "100% - Forr [PERSON_NAME]" at bounding box center [170, 560] width 144 height 14
copy link "Forr [PERSON_NAME]"
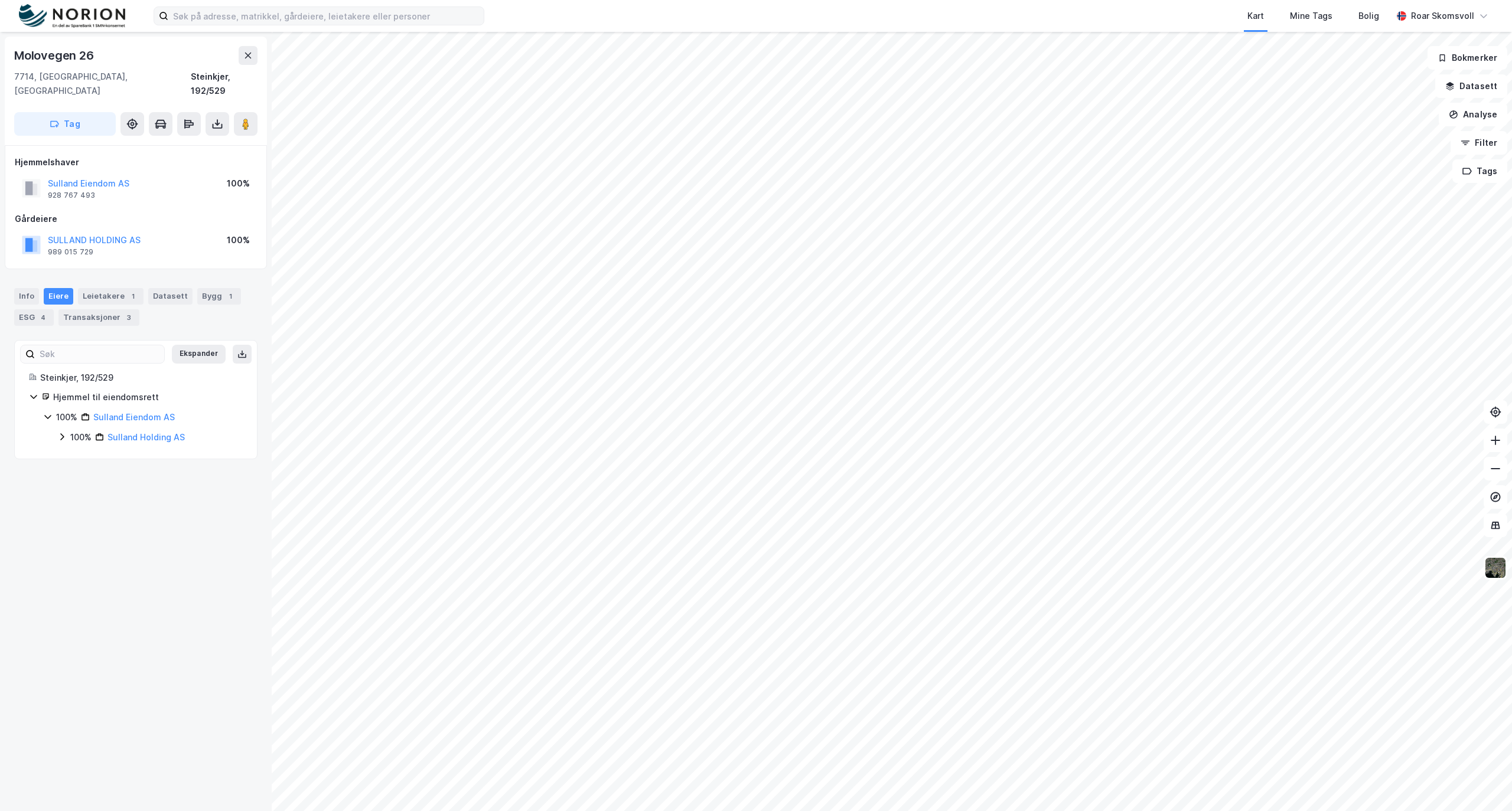
click at [64, 434] on icon at bounding box center [62, 437] width 4 height 7
drag, startPoint x: 191, startPoint y: 405, endPoint x: 90, endPoint y: 411, distance: 101.2
click at [90, 411] on div "100% [PERSON_NAME] AS" at bounding box center [149, 417] width 187 height 14
copy link "Sulland Eiendom AS"
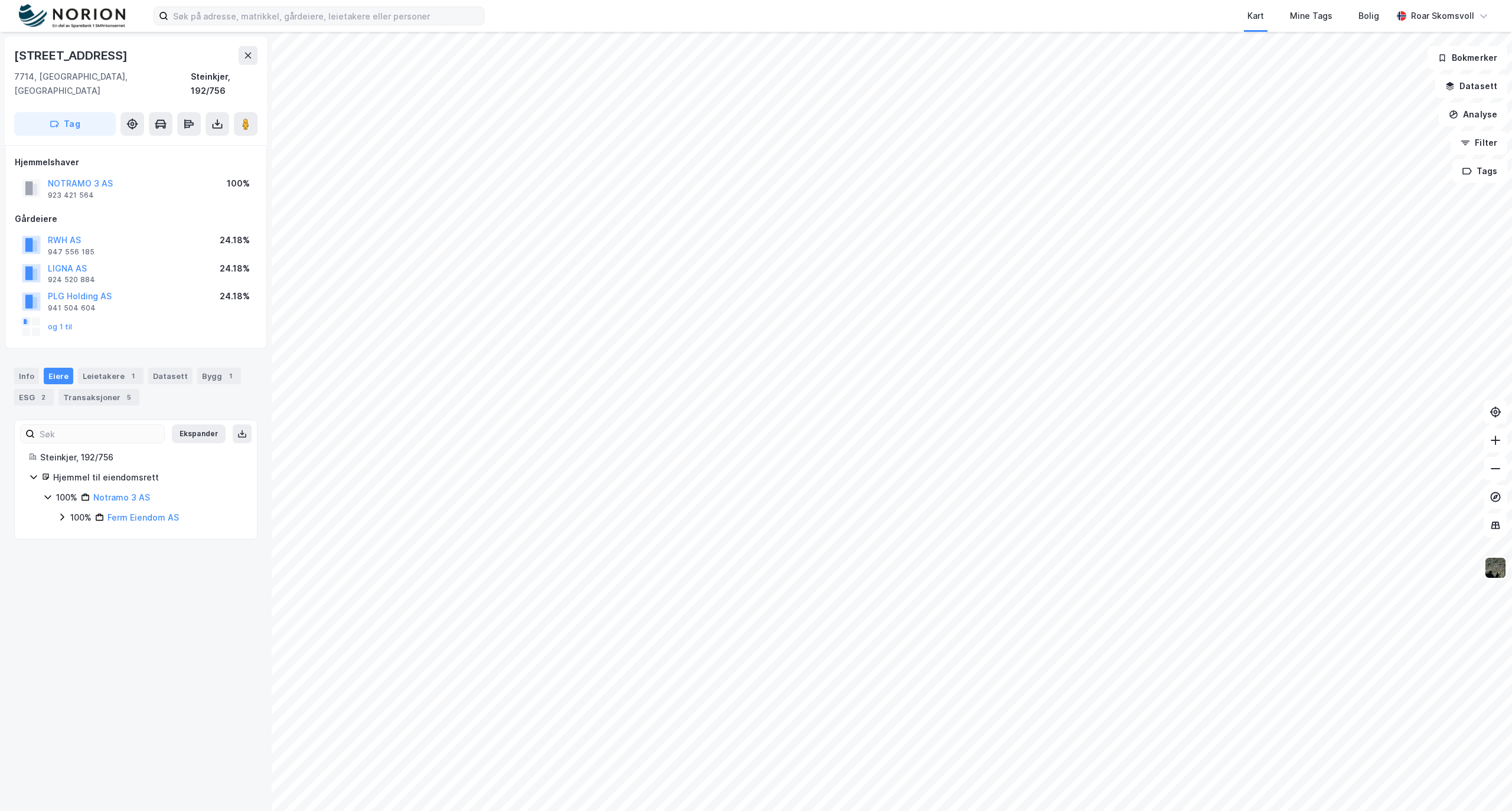
click at [62, 368] on div "Eiere" at bounding box center [58, 377] width 30 height 17
click at [62, 512] on icon at bounding box center [62, 517] width 9 height 9
click at [79, 533] on icon at bounding box center [76, 537] width 9 height 9
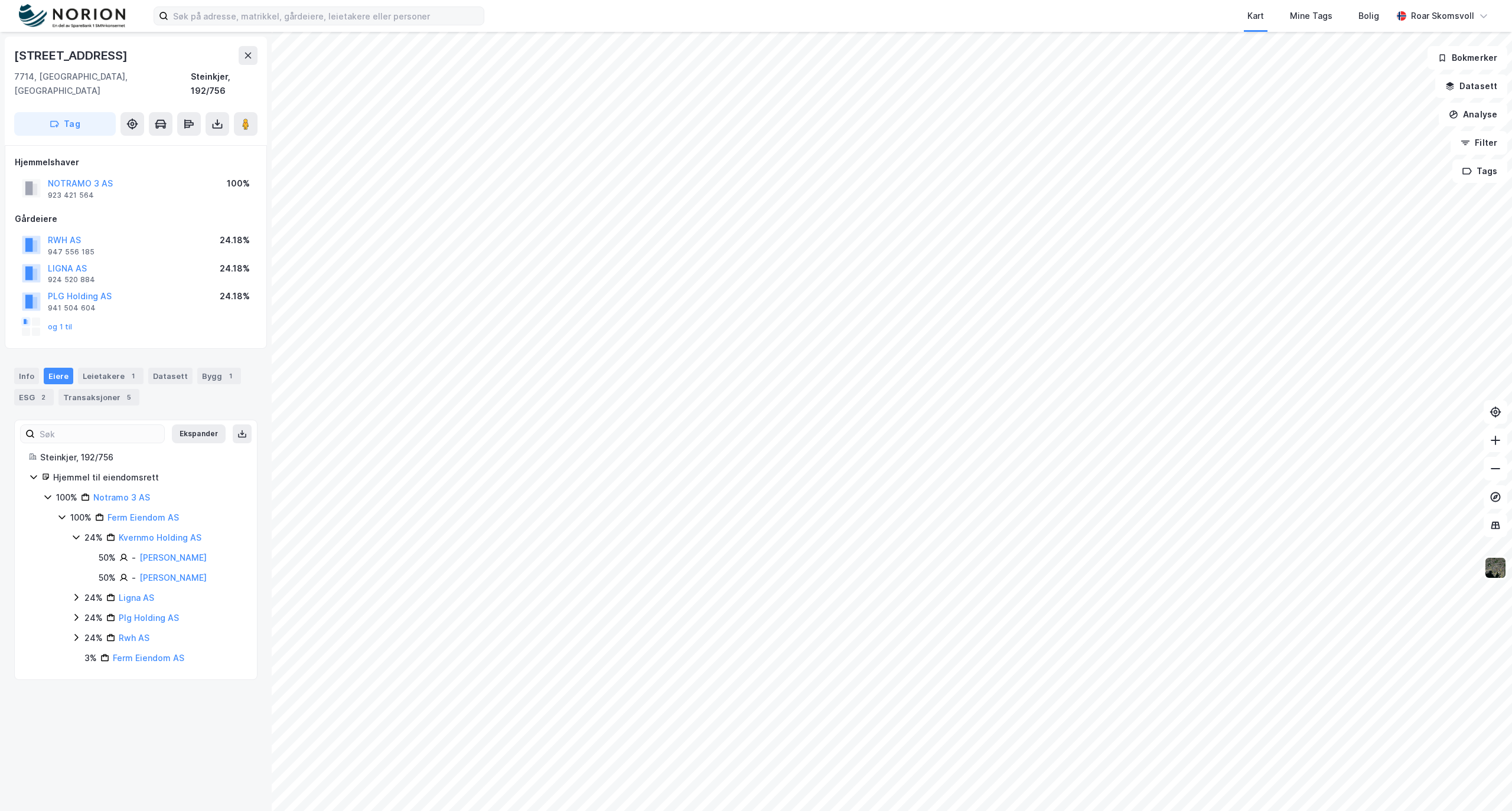
click at [78, 594] on icon at bounding box center [76, 597] width 4 height 7
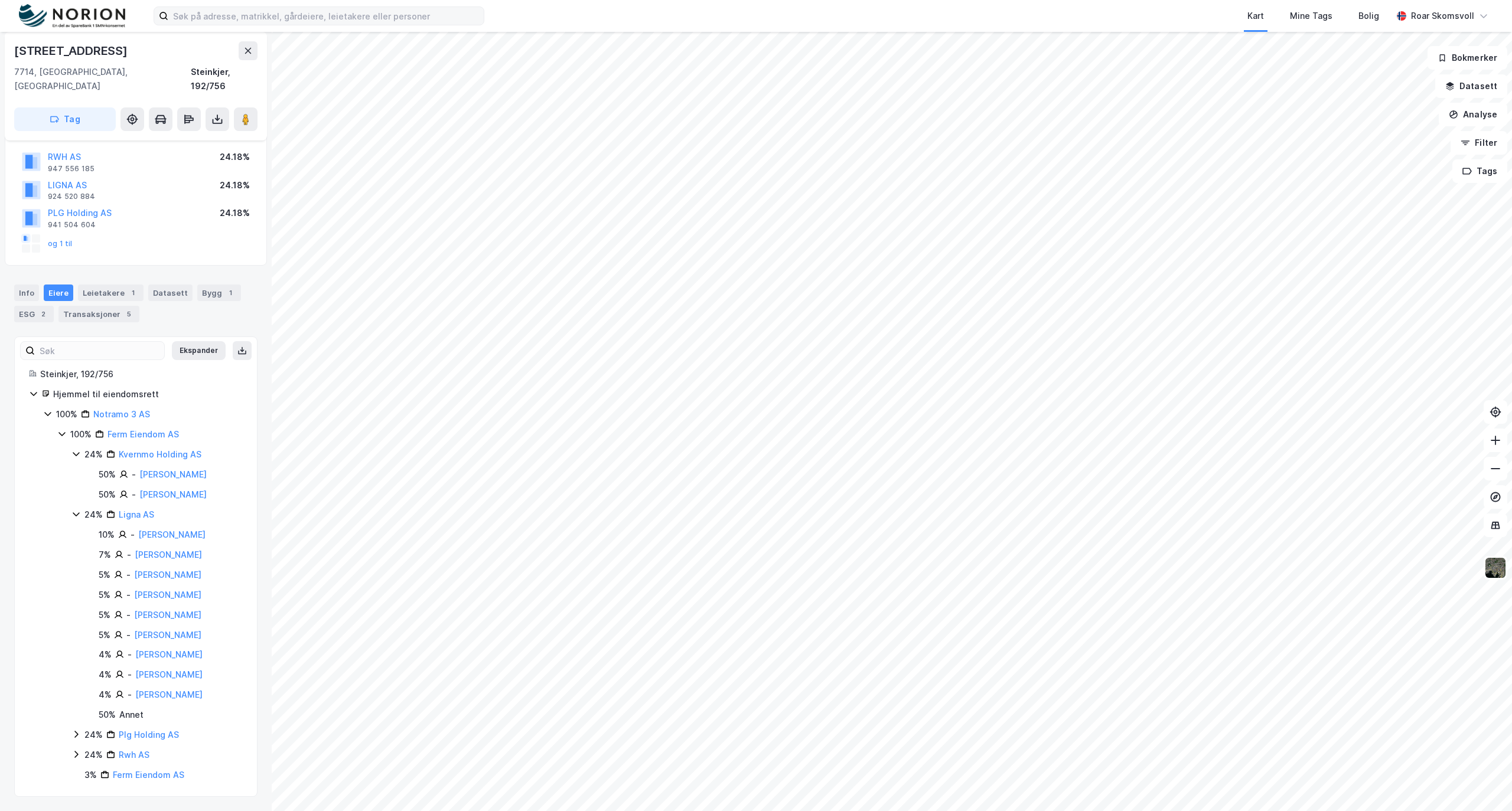
scroll to position [112, 0]
click at [76, 509] on icon at bounding box center [76, 514] width 9 height 9
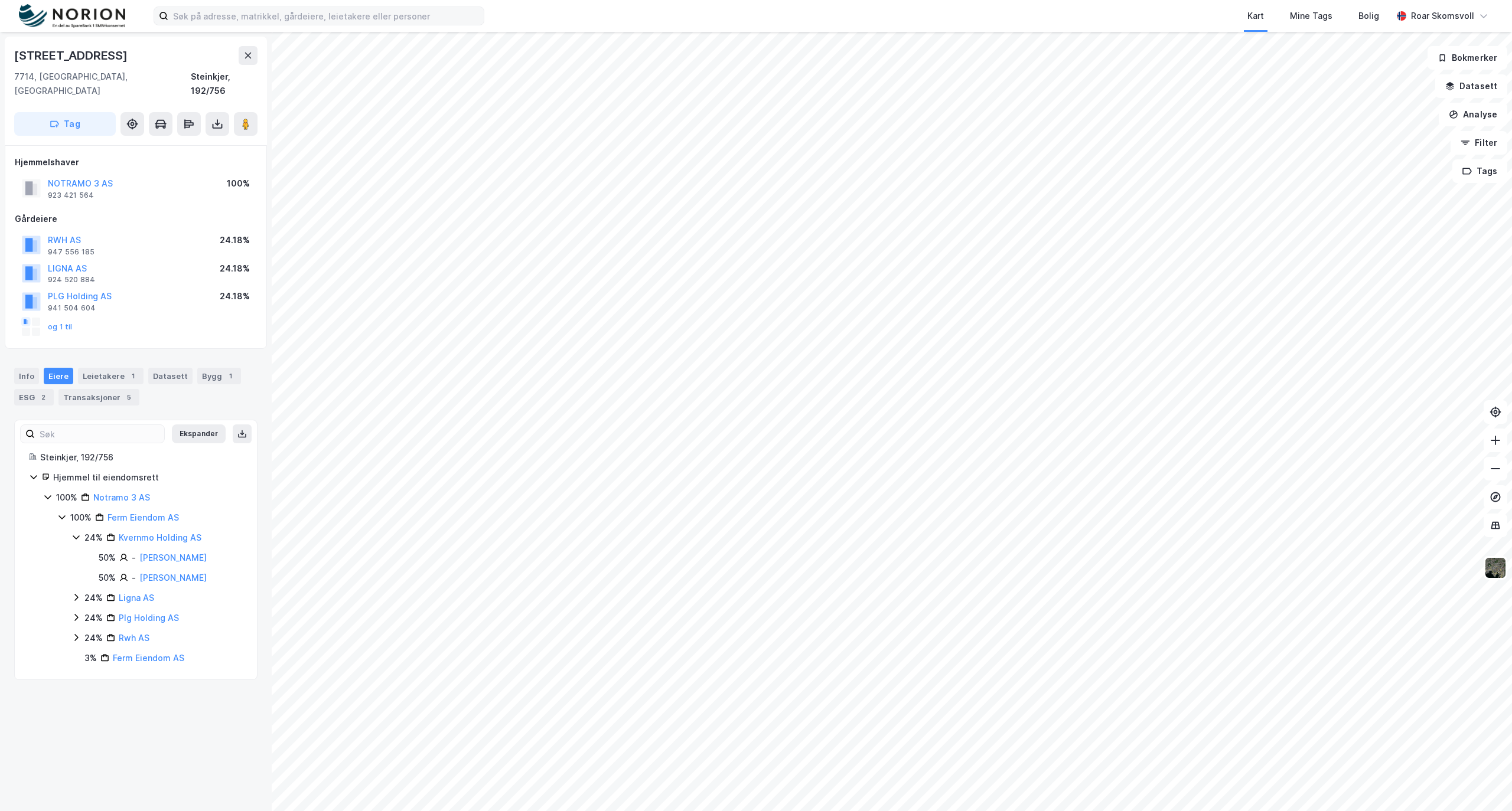
click at [75, 593] on icon at bounding box center [76, 598] width 9 height 9
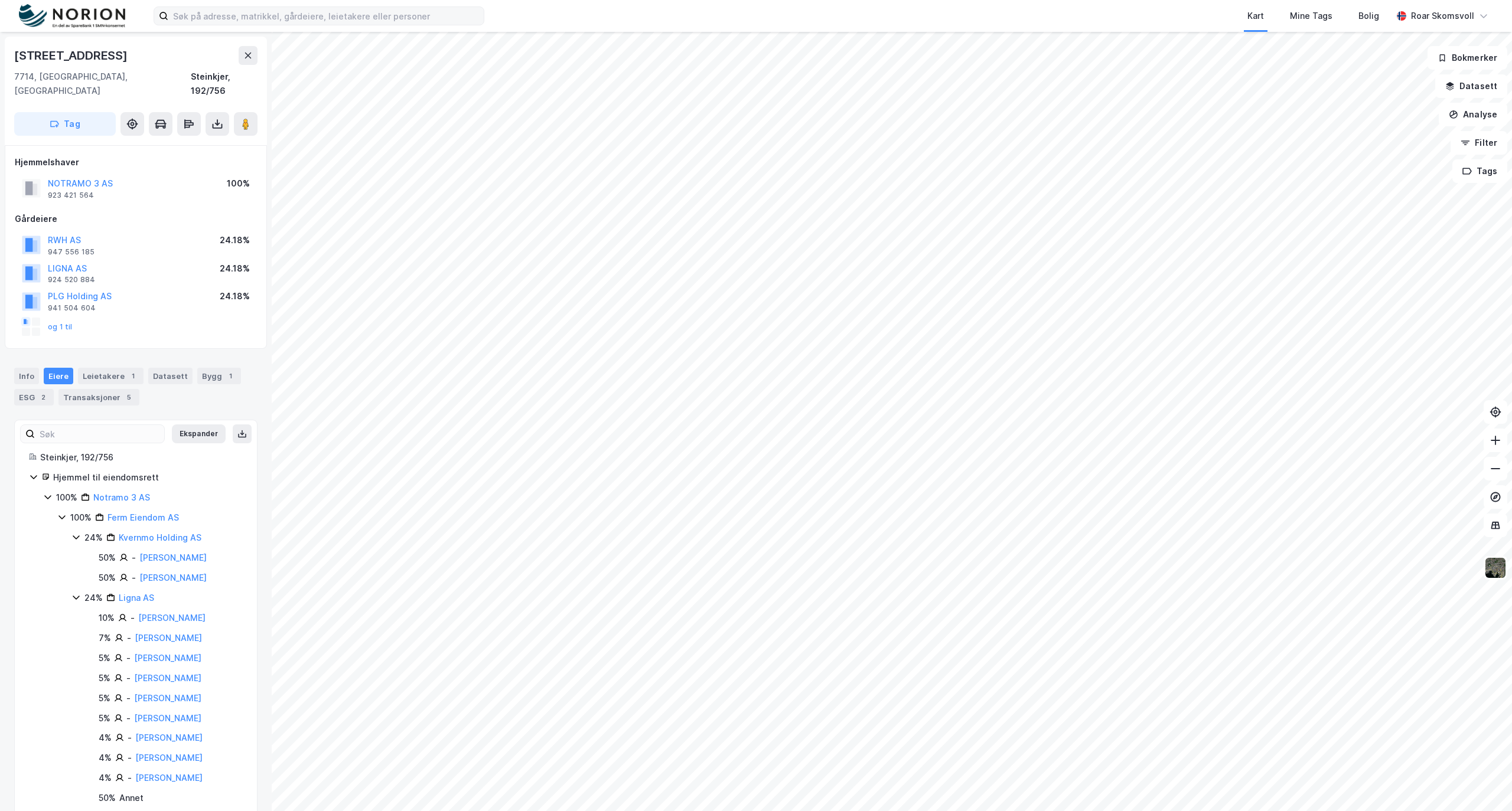
click at [75, 595] on icon at bounding box center [75, 597] width 7 height 4
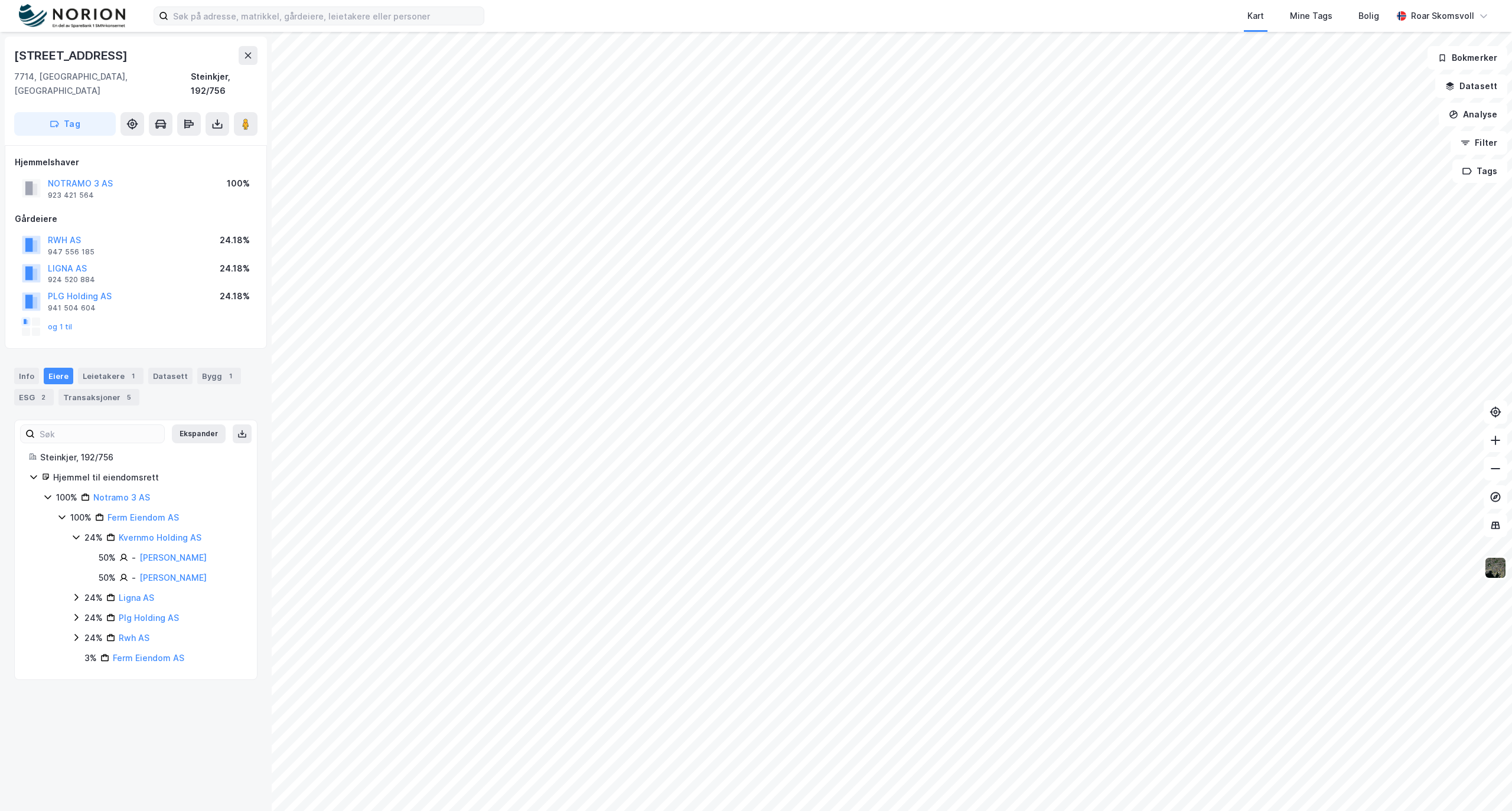
click at [76, 634] on icon at bounding box center [76, 637] width 4 height 7
click at [76, 633] on icon at bounding box center [76, 637] width 9 height 9
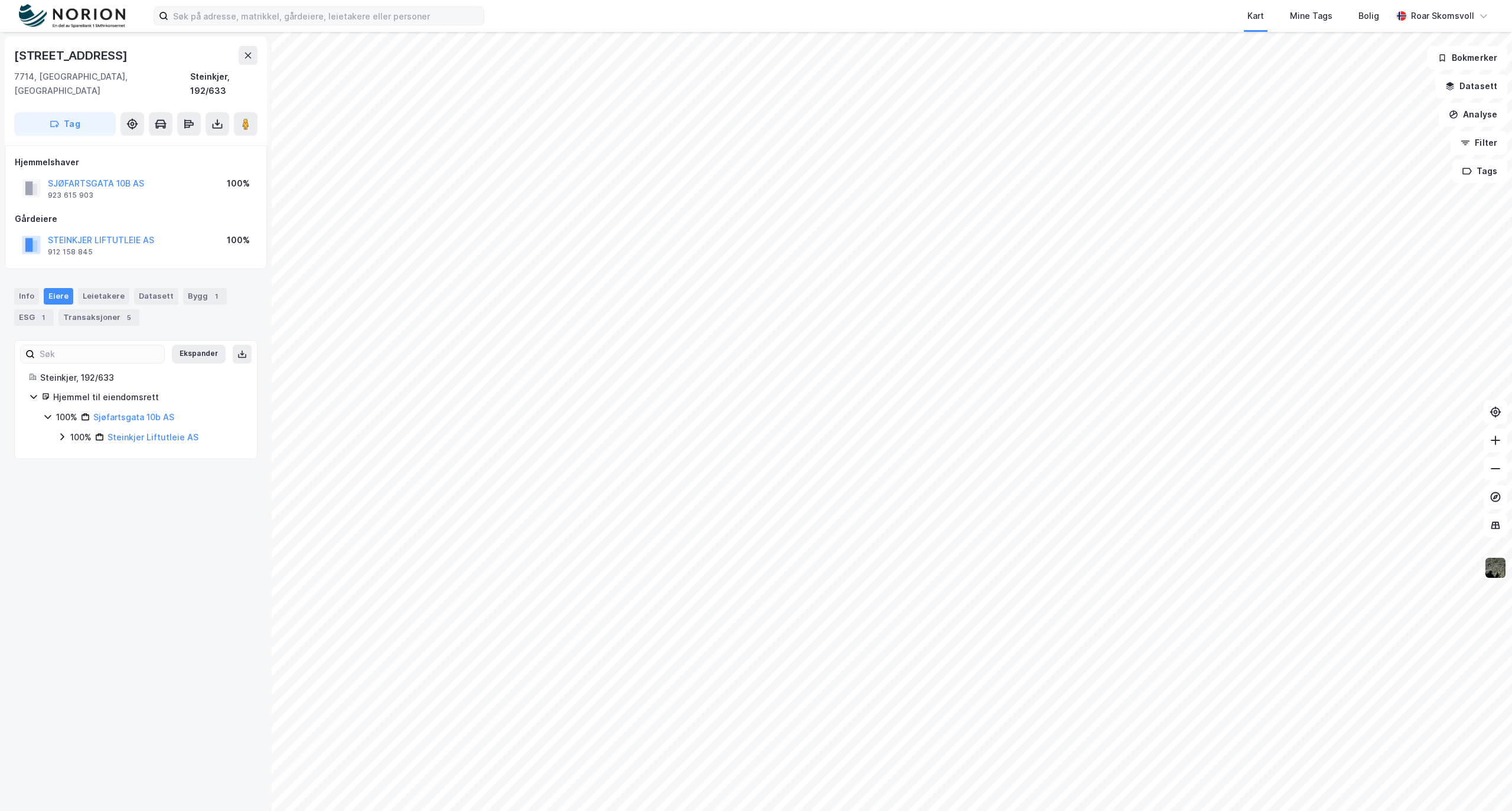
click at [62, 432] on icon at bounding box center [62, 437] width 9 height 9
drag, startPoint x: 224, startPoint y: 447, endPoint x: 127, endPoint y: 449, distance: 97.0
click at [127, 450] on div "100% - Bolle [PERSON_NAME]" at bounding box center [164, 457] width 159 height 14
copy div "Bolle [PERSON_NAME]"
click at [62, 432] on icon at bounding box center [62, 437] width 9 height 9
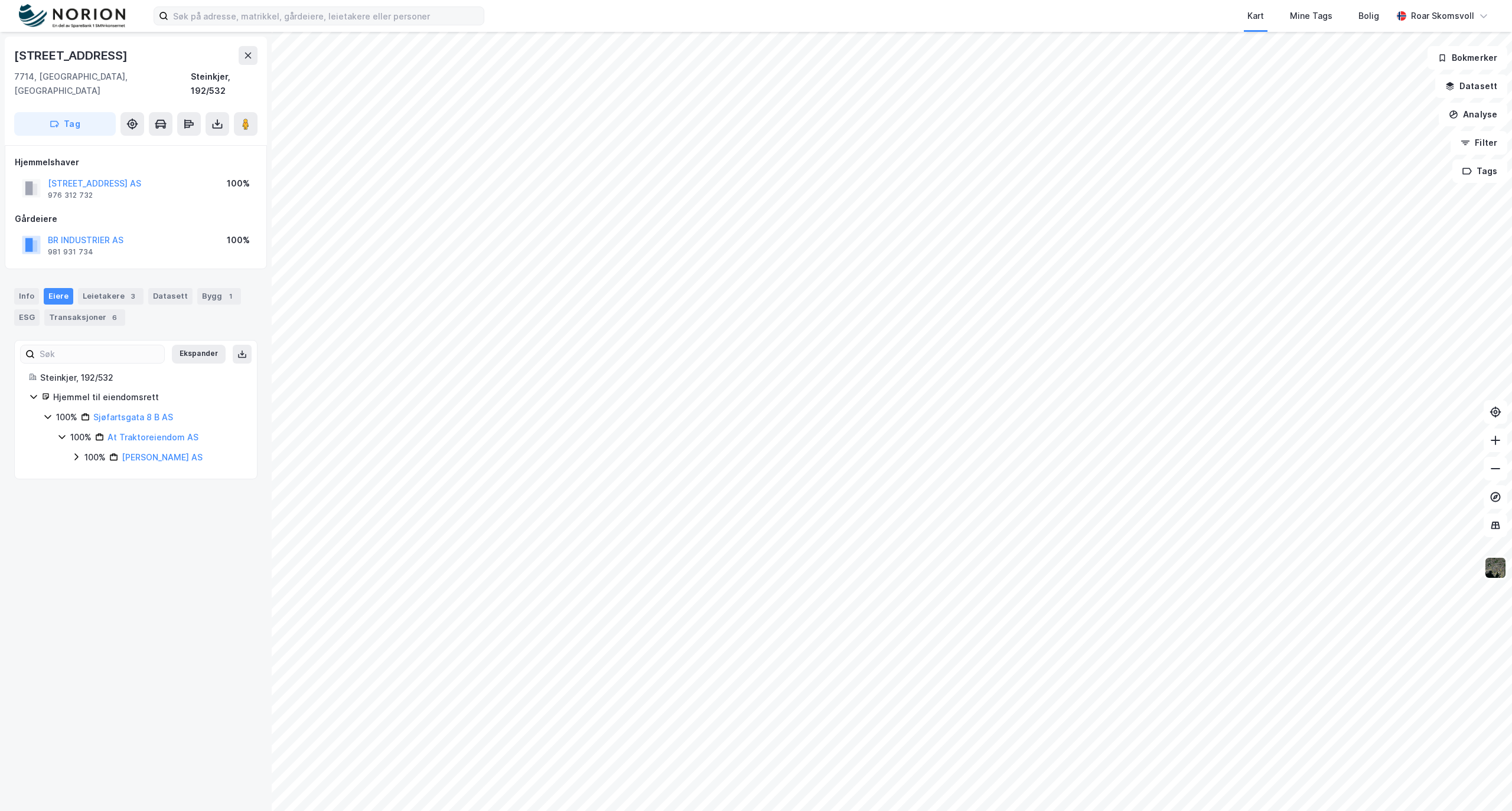
click at [79, 452] on icon at bounding box center [76, 457] width 9 height 9
click at [90, 473] on icon at bounding box center [90, 477] width 9 height 9
drag, startPoint x: 216, startPoint y: 484, endPoint x: 155, endPoint y: 489, distance: 61.2
click at [155, 491] on div "100% - [PERSON_NAME]" at bounding box center [178, 498] width 130 height 14
copy div "[PERSON_NAME]"
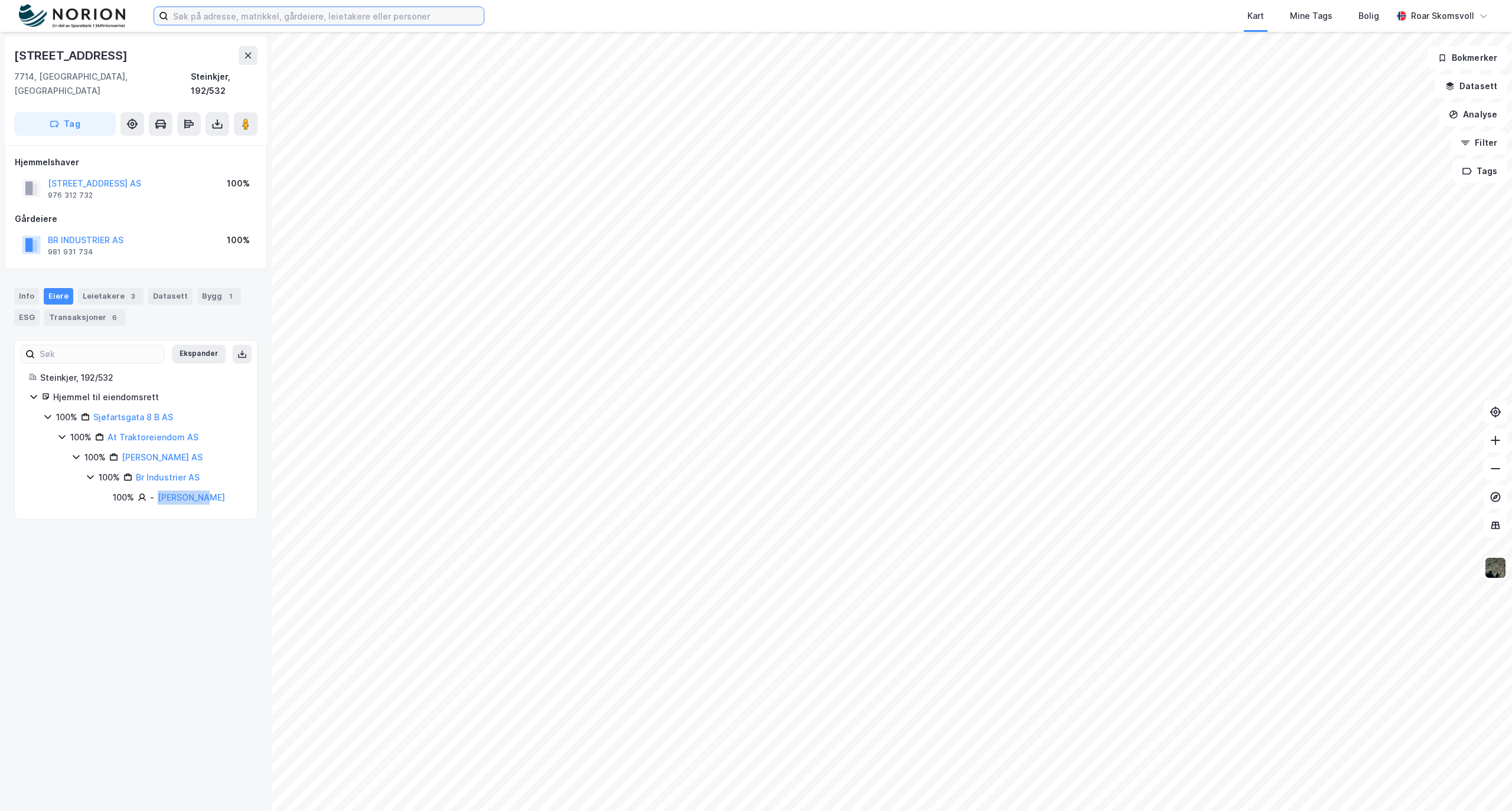
click at [295, 14] on input at bounding box center [326, 15] width 316 height 18
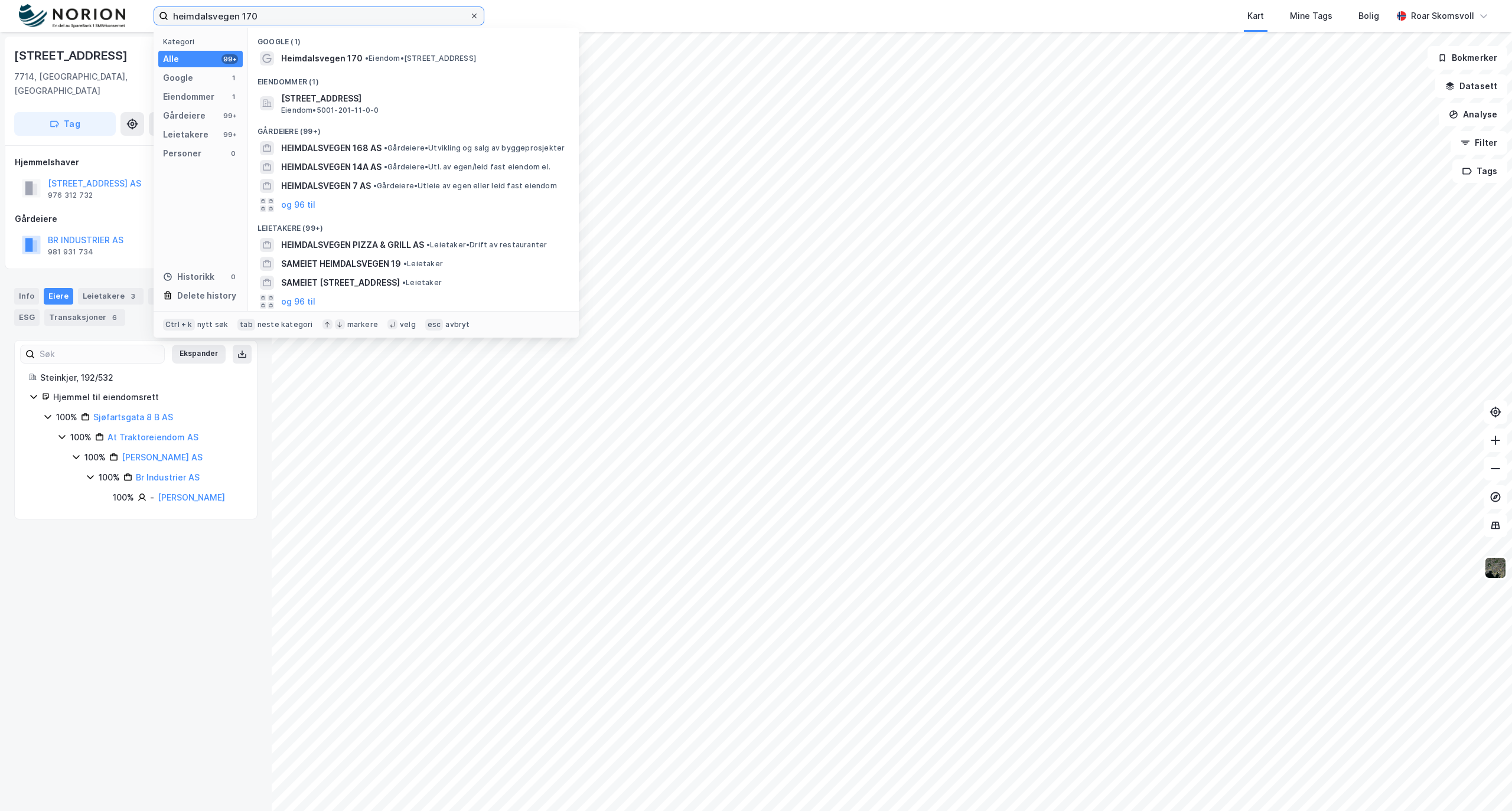
type input "heimdalsvegen 170"
click at [474, 17] on icon at bounding box center [474, 15] width 7 height 7
click at [470, 17] on input "heimdalsvegen 170" at bounding box center [319, 15] width 301 height 18
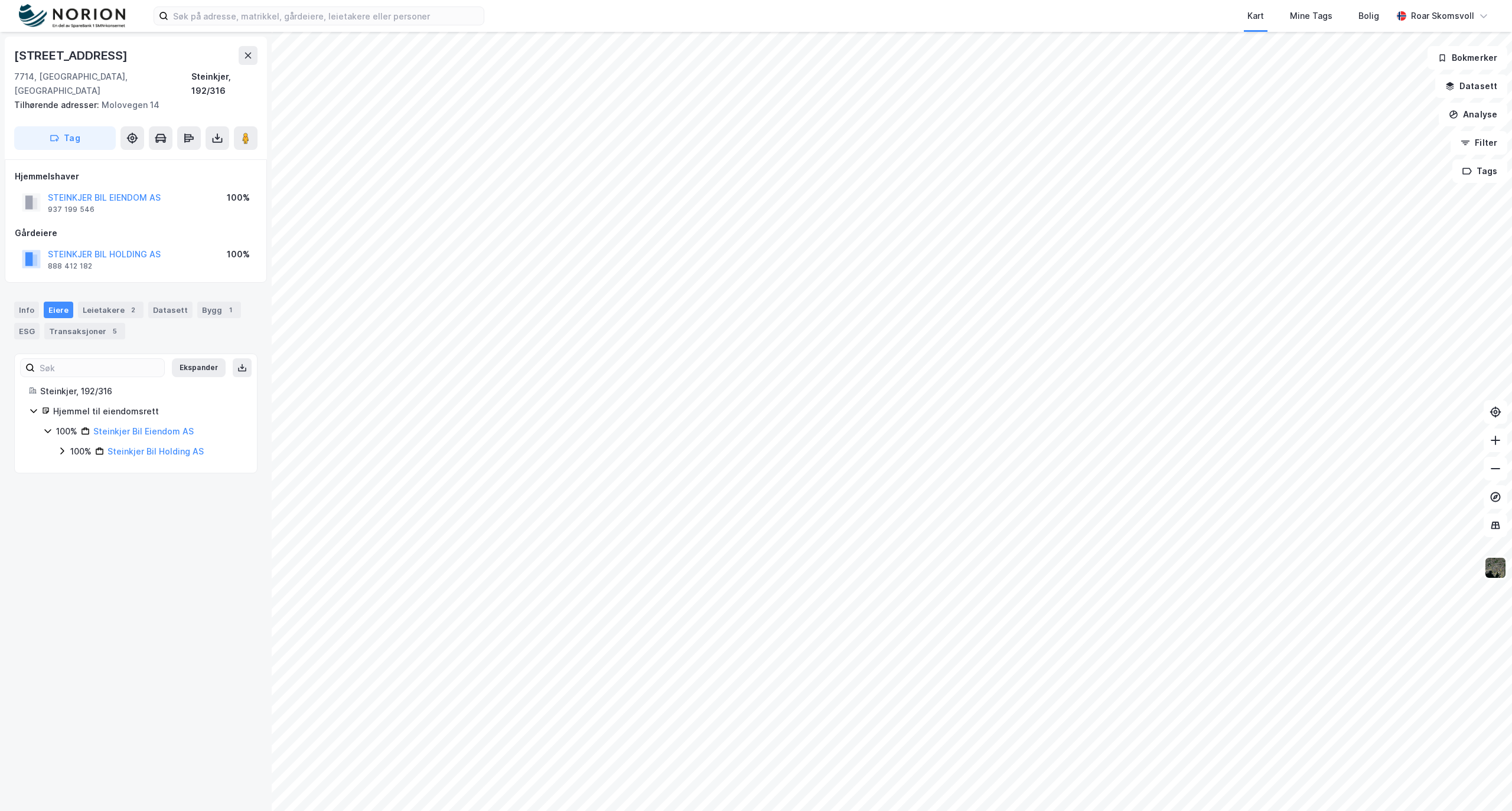
click at [62, 447] on icon at bounding box center [62, 451] width 9 height 9
drag, startPoint x: 200, startPoint y: 478, endPoint x: 123, endPoint y: 479, distance: 77.0
click at [123, 485] on div "18% - [PERSON_NAME]" at bounding box center [164, 492] width 159 height 14
copy link "[PERSON_NAME]"
click at [75, 466] on icon at bounding box center [76, 471] width 9 height 9
